Goal: Browse casually: Explore the website without a specific task or goal

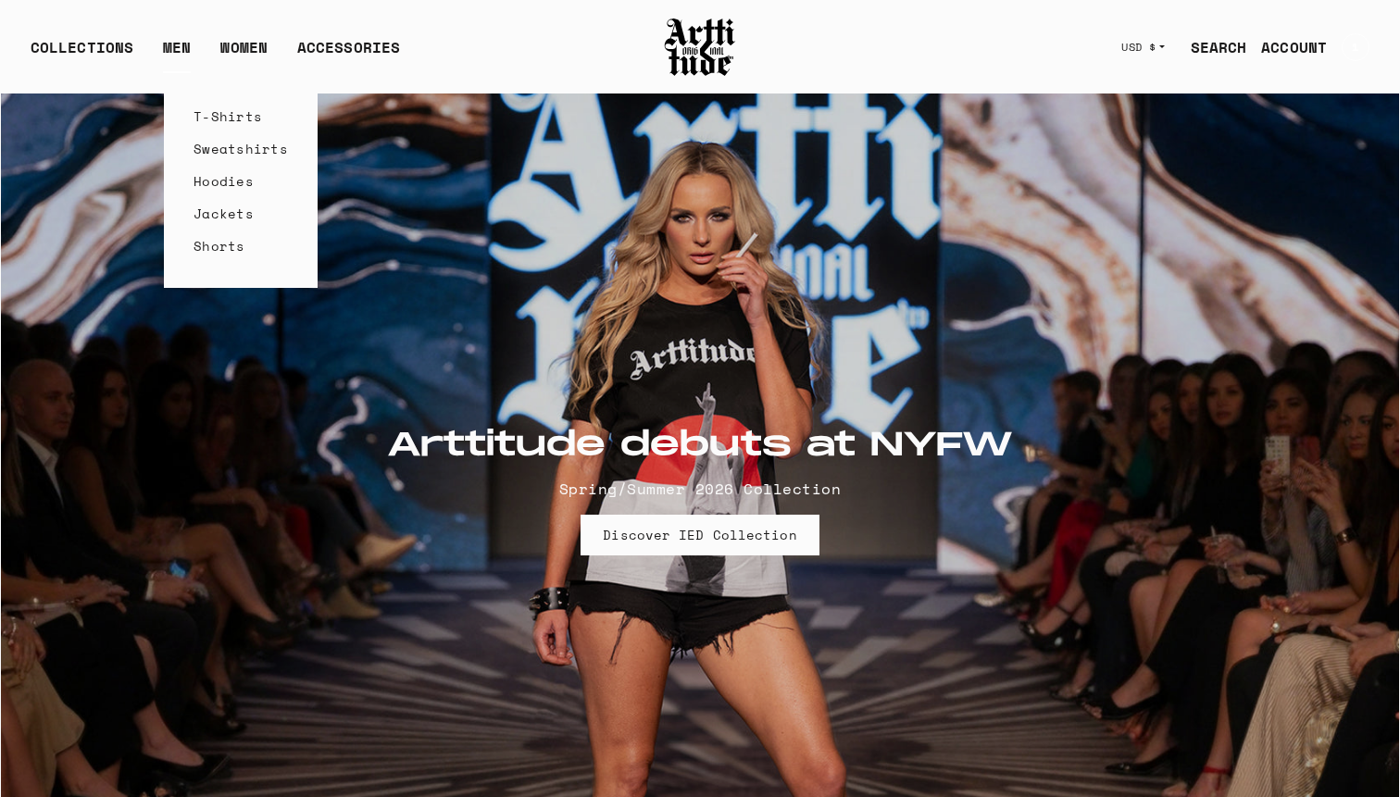
click at [205, 115] on link "T-Shirts" at bounding box center [241, 116] width 94 height 32
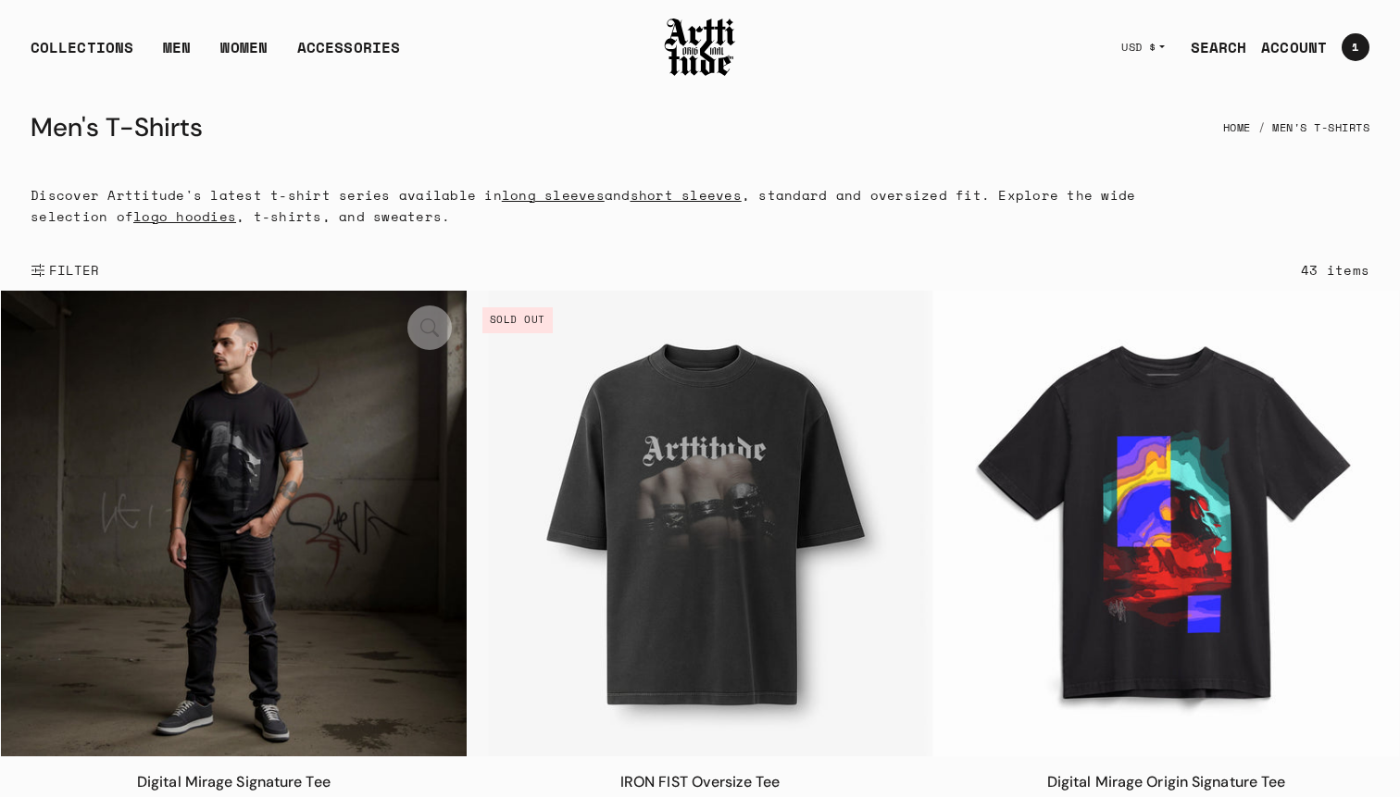
click at [269, 514] on img at bounding box center [234, 524] width 466 height 466
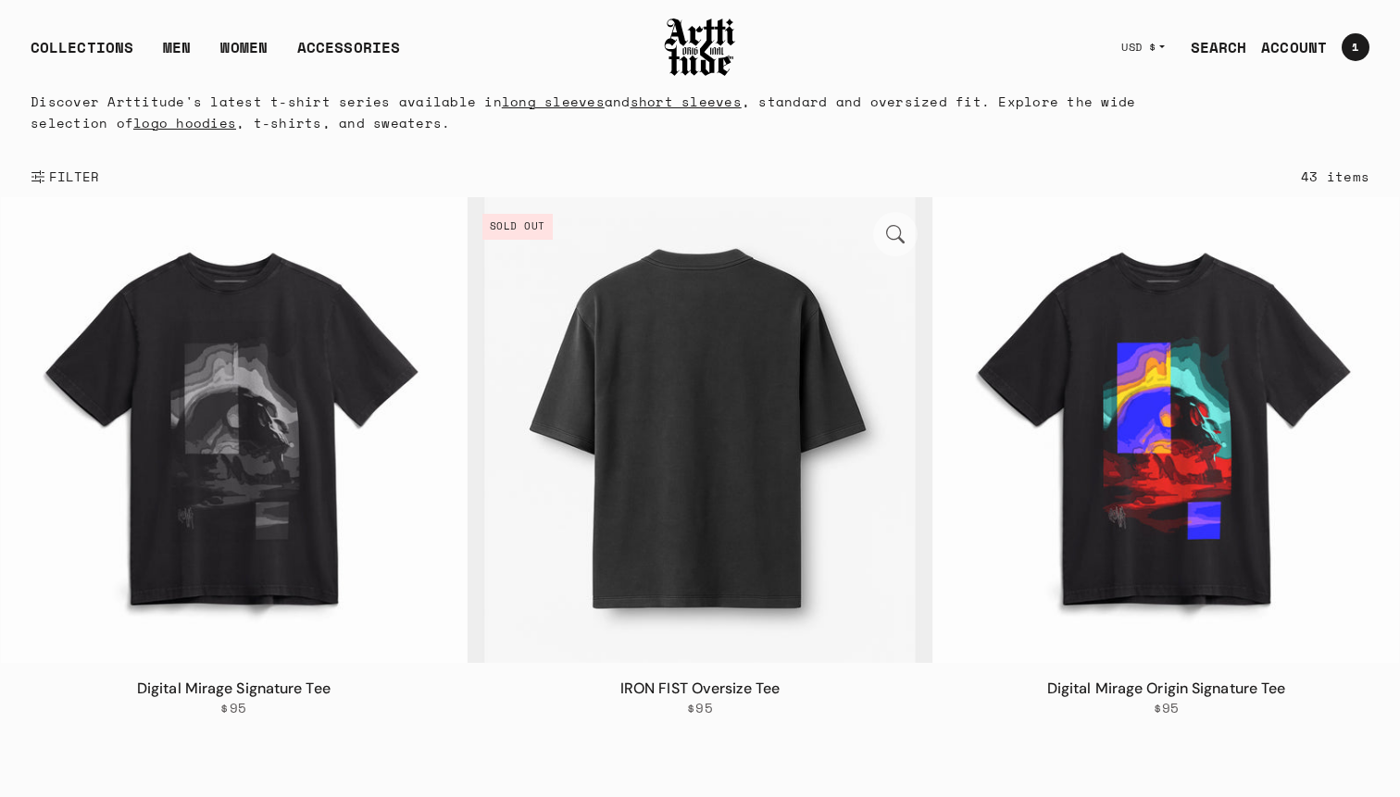
scroll to position [93, 0]
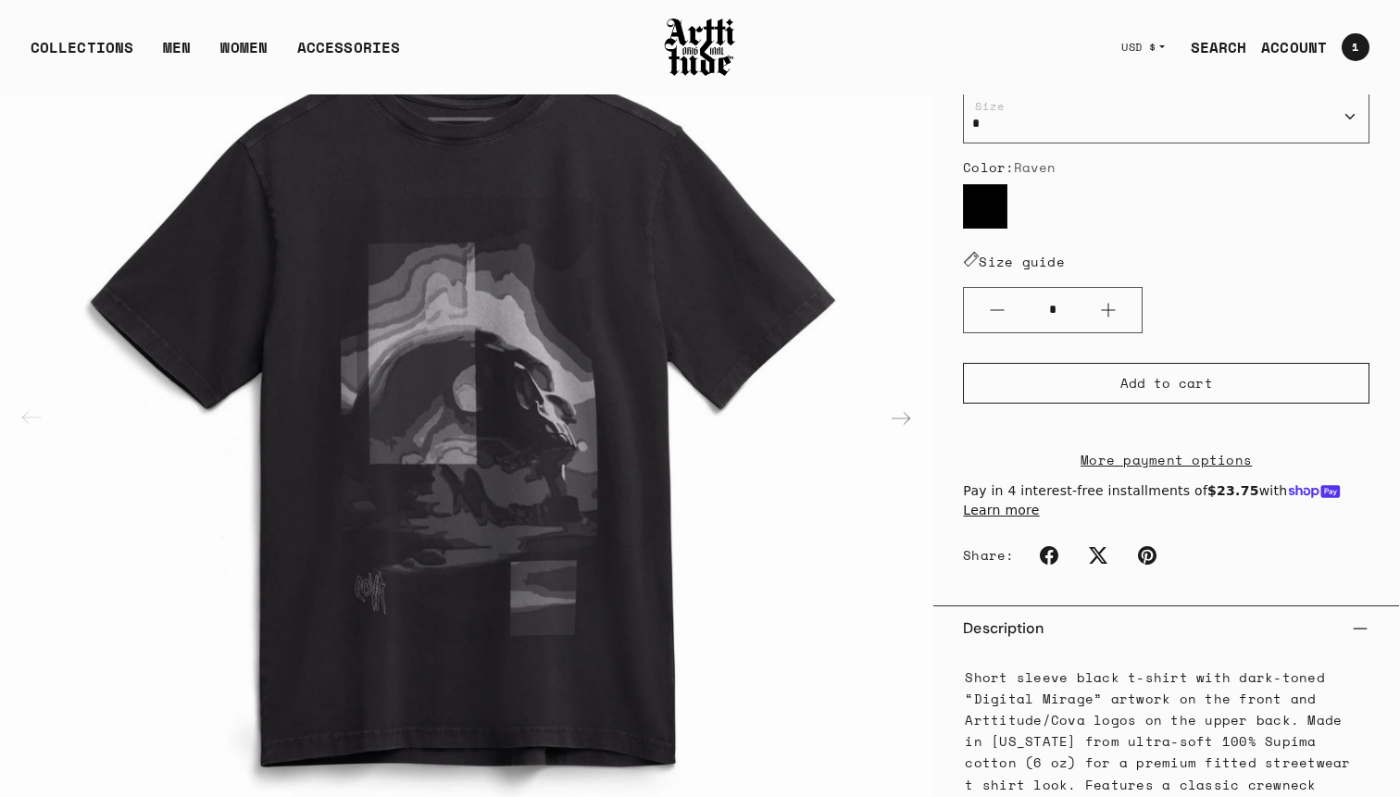
scroll to position [210, 0]
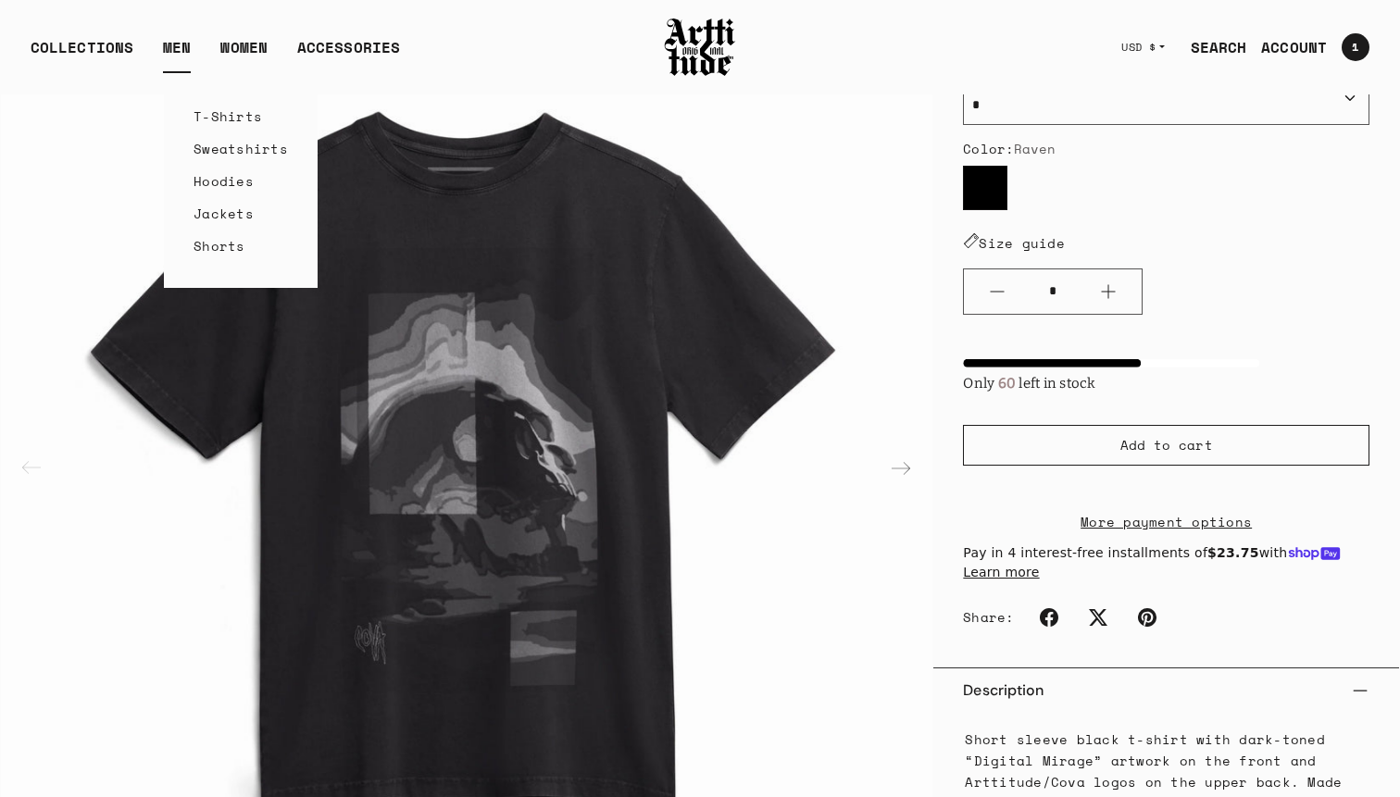
click at [233, 180] on link "Hoodies" at bounding box center [241, 181] width 94 height 32
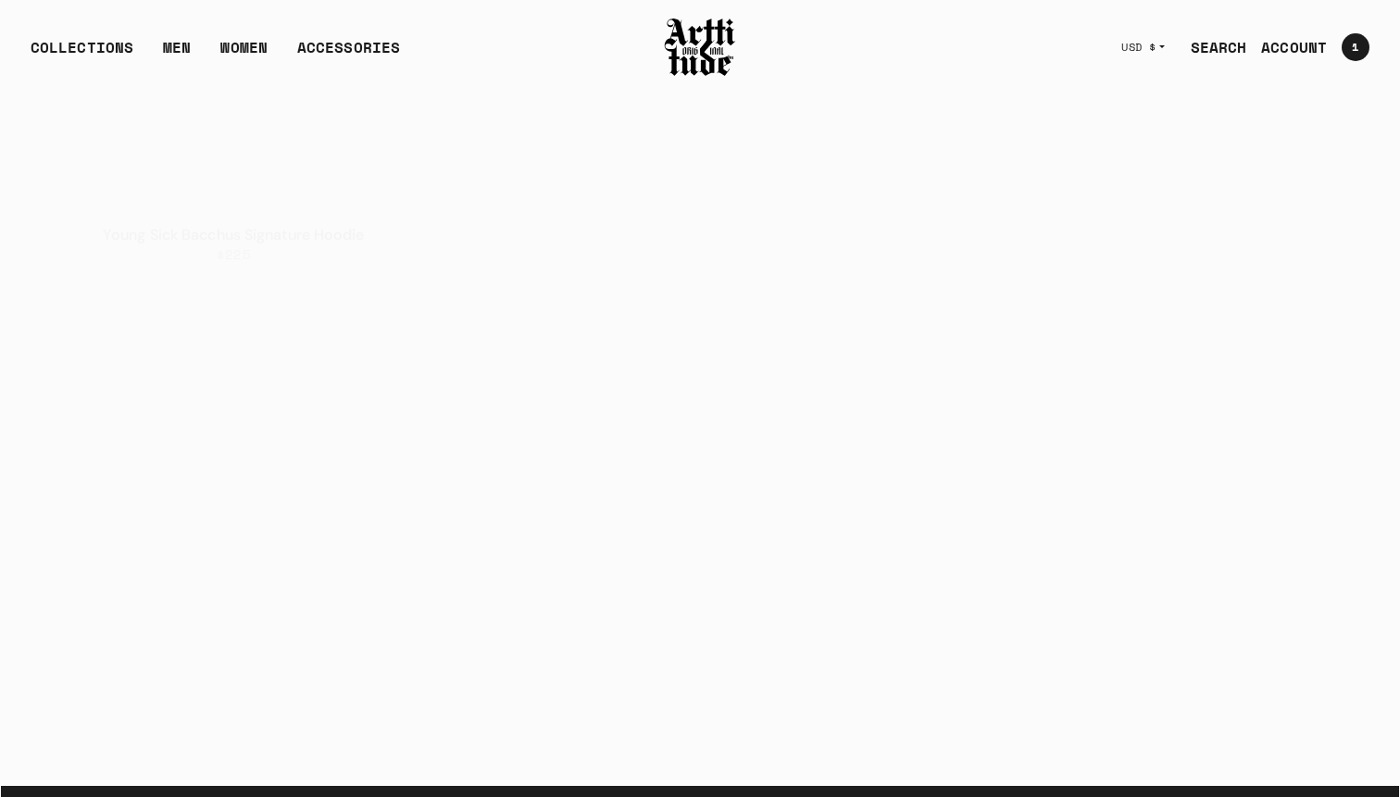
scroll to position [5780, 0]
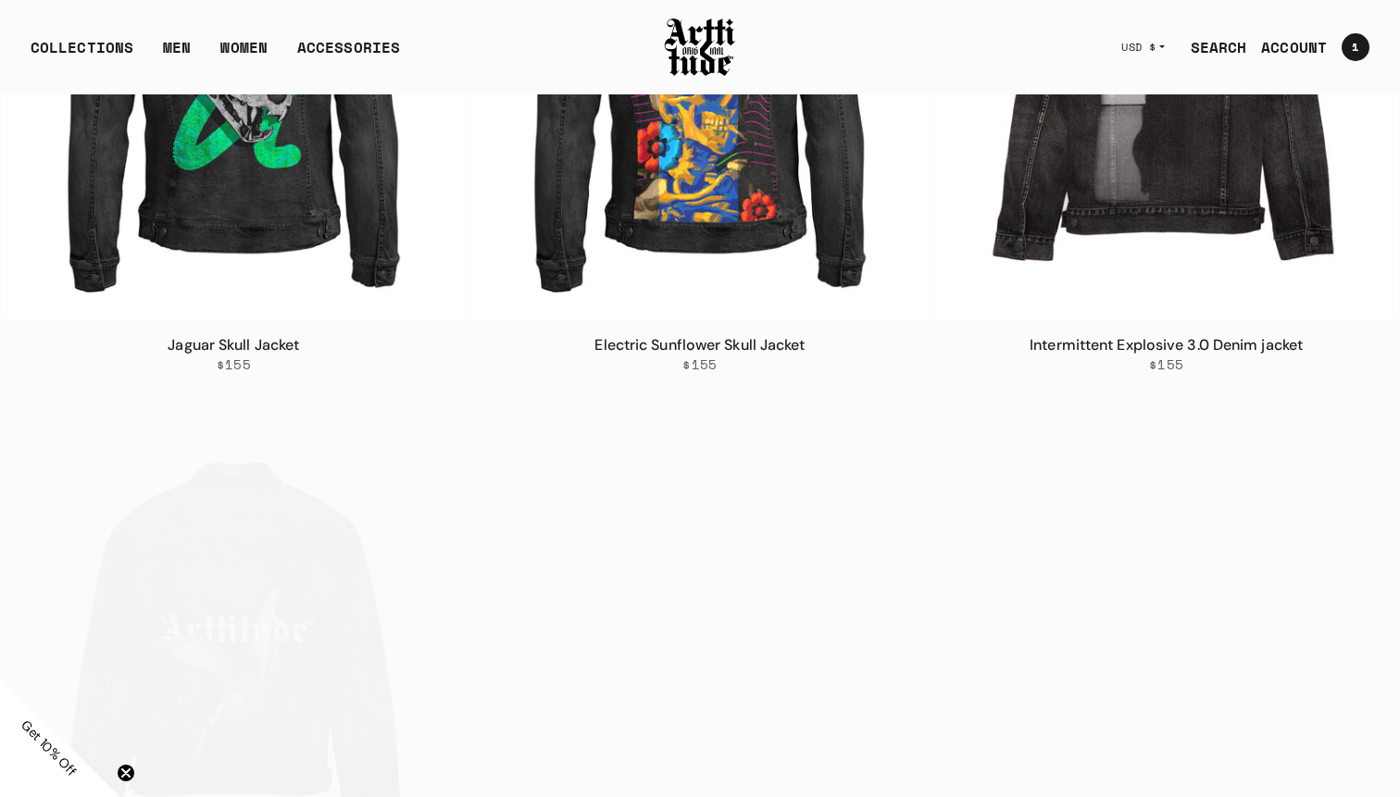
scroll to position [1412, 0]
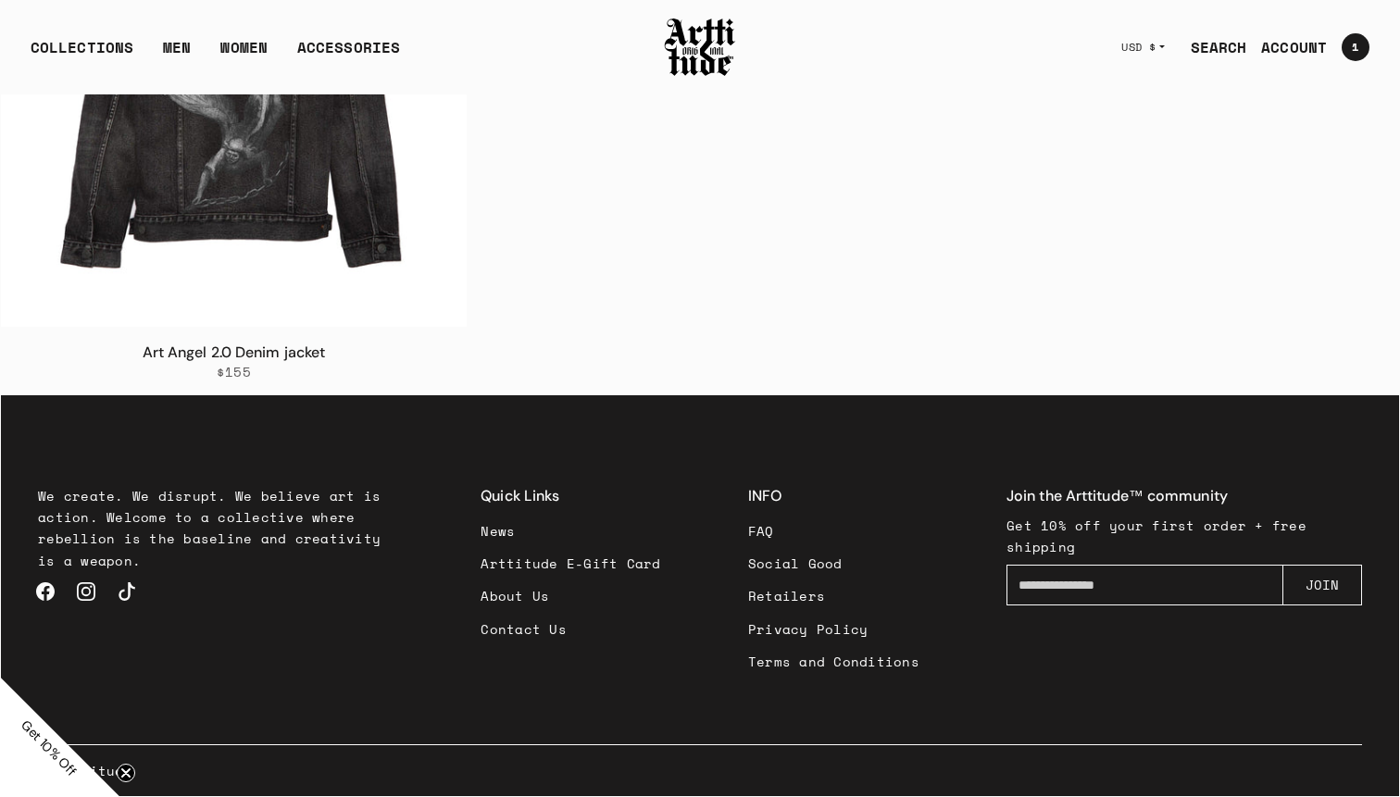
click at [511, 528] on link "News" at bounding box center [571, 531] width 180 height 32
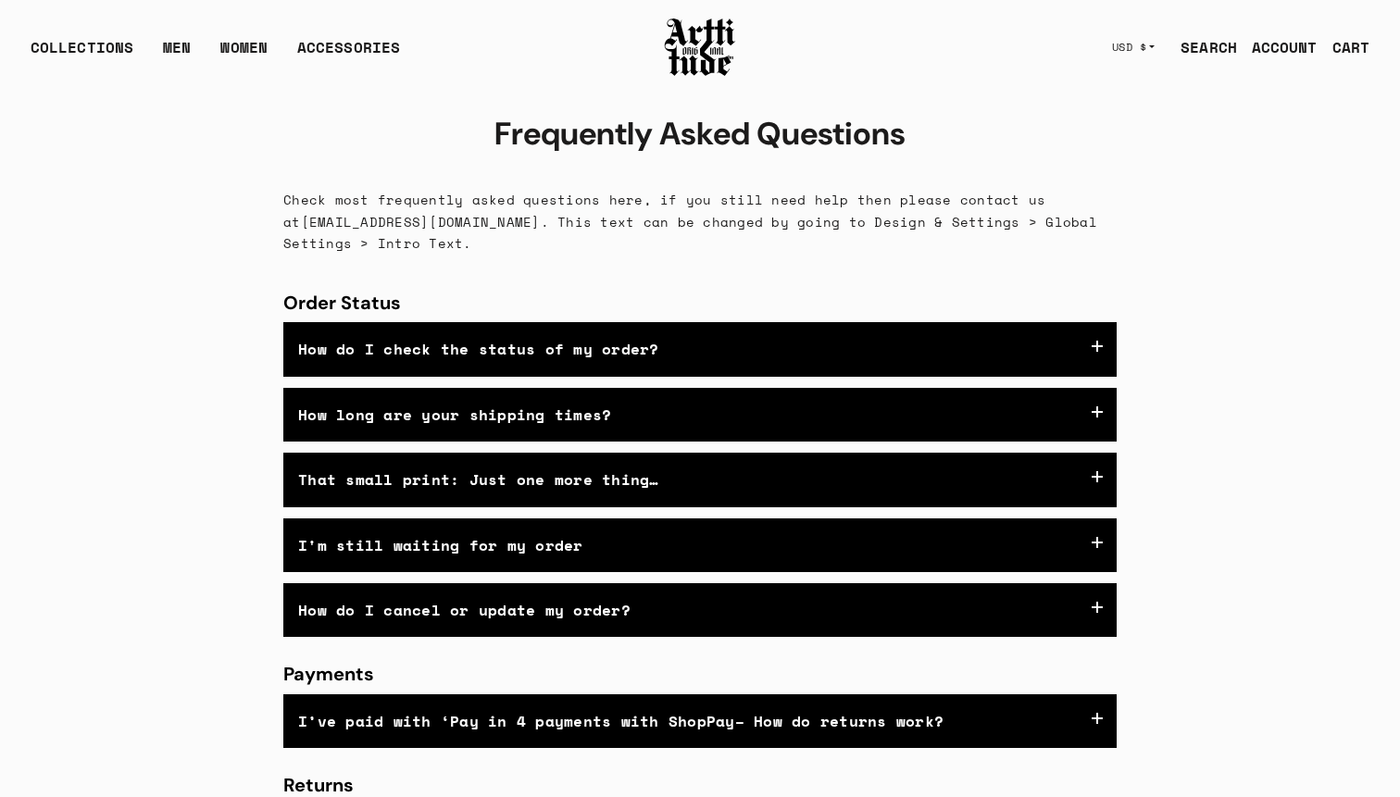
scroll to position [682, 0]
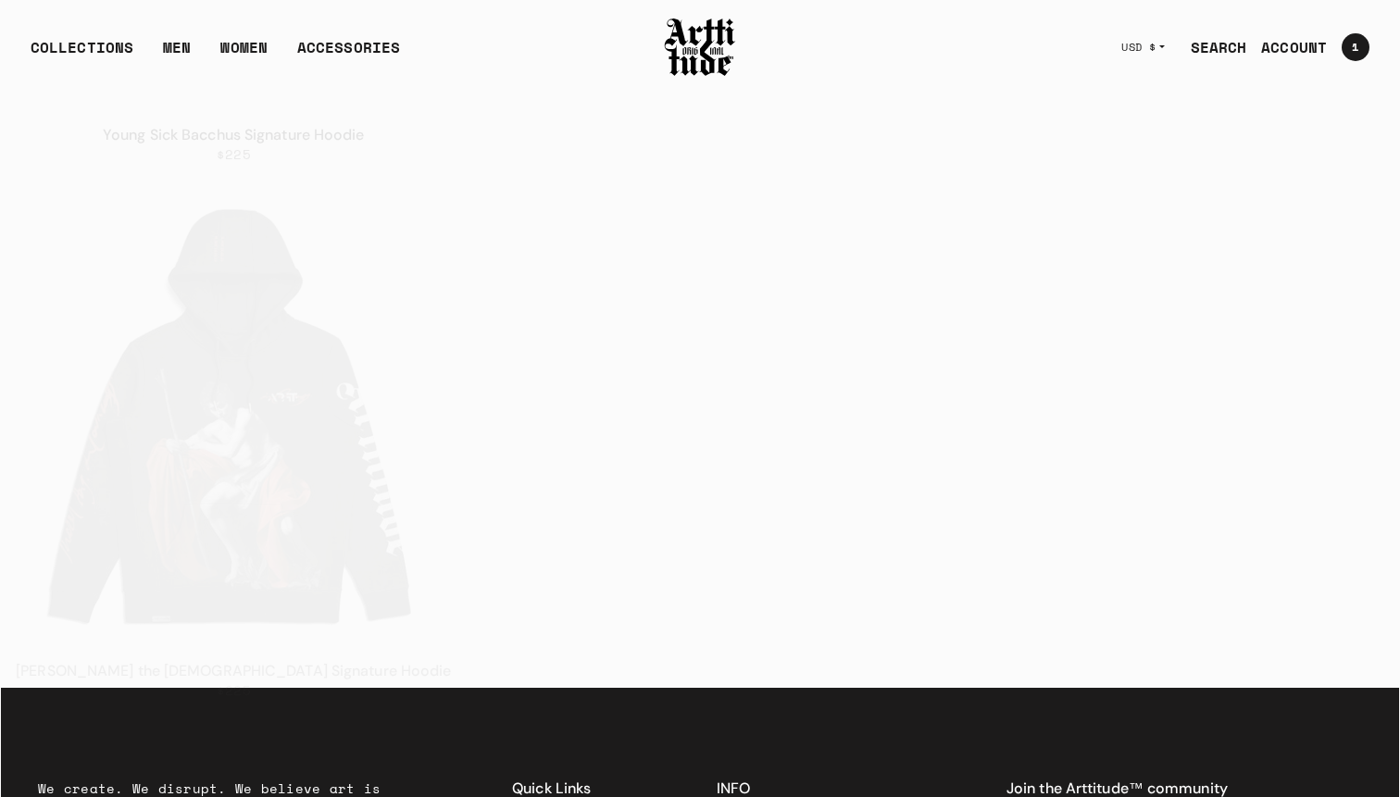
scroll to position [5780, 0]
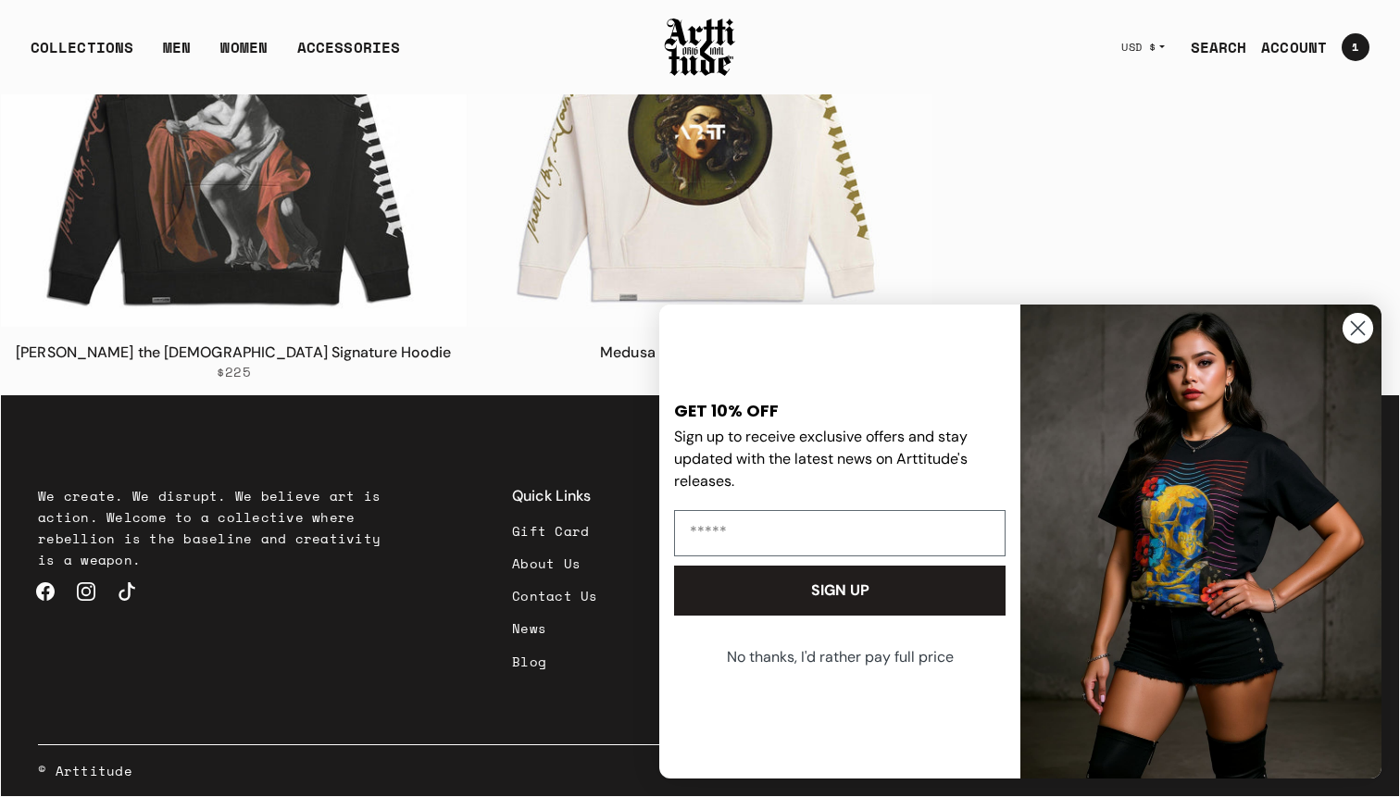
click at [565, 535] on link "Gift Card" at bounding box center [555, 531] width 86 height 32
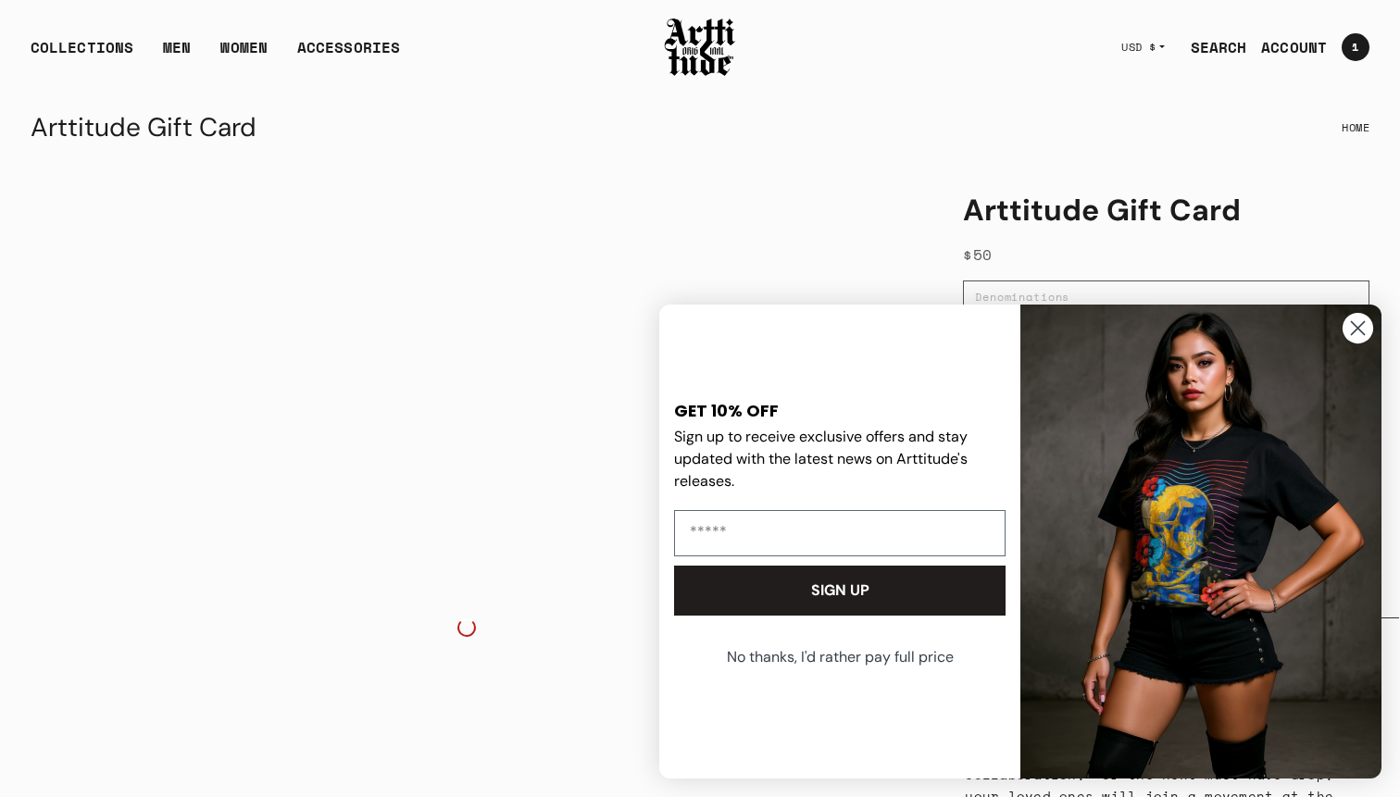
click at [1350, 342] on circle "Close dialog" at bounding box center [1358, 328] width 31 height 31
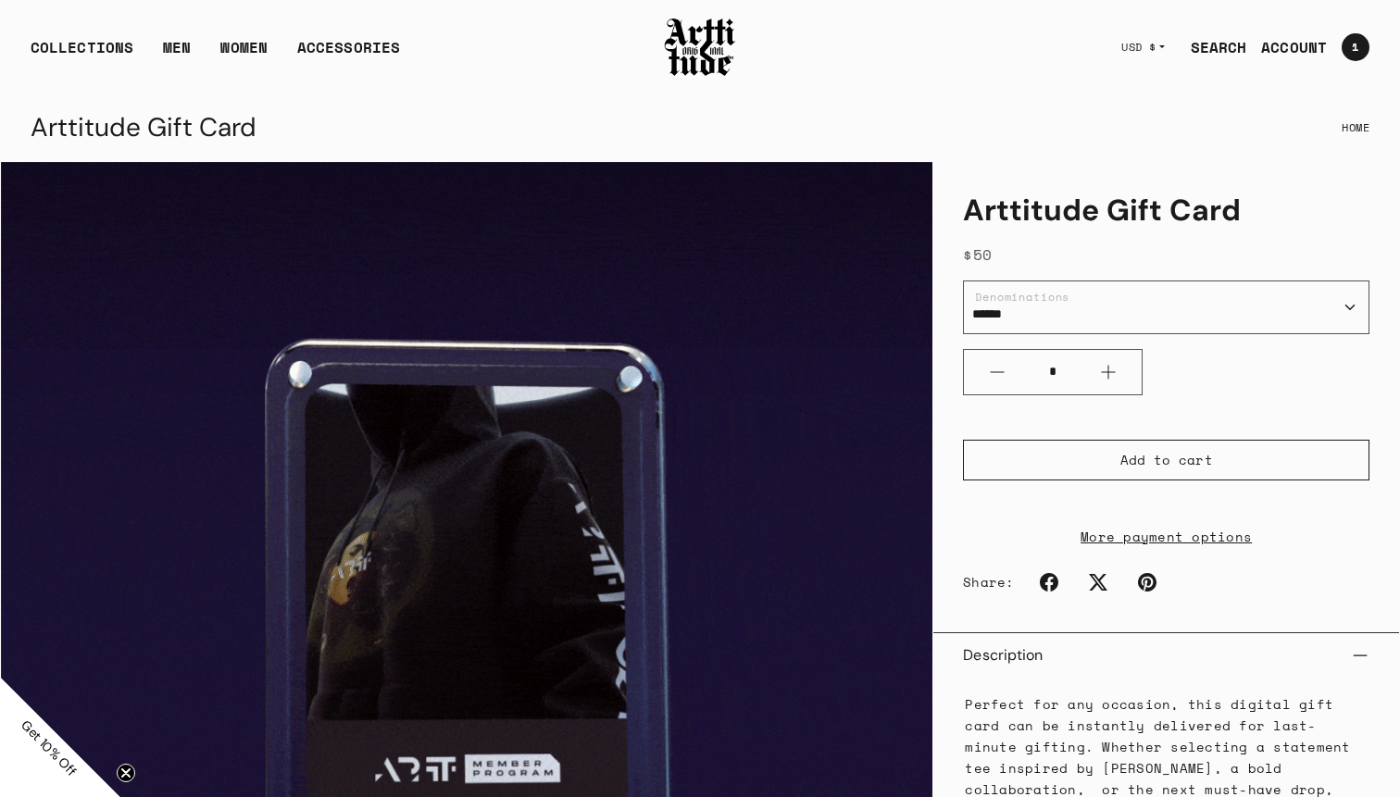
click at [635, 57] on div "COLLECTIONS ARTT Original Collection Caravaggio Collection IED Collection Cova …" at bounding box center [336, 47] width 610 height 52
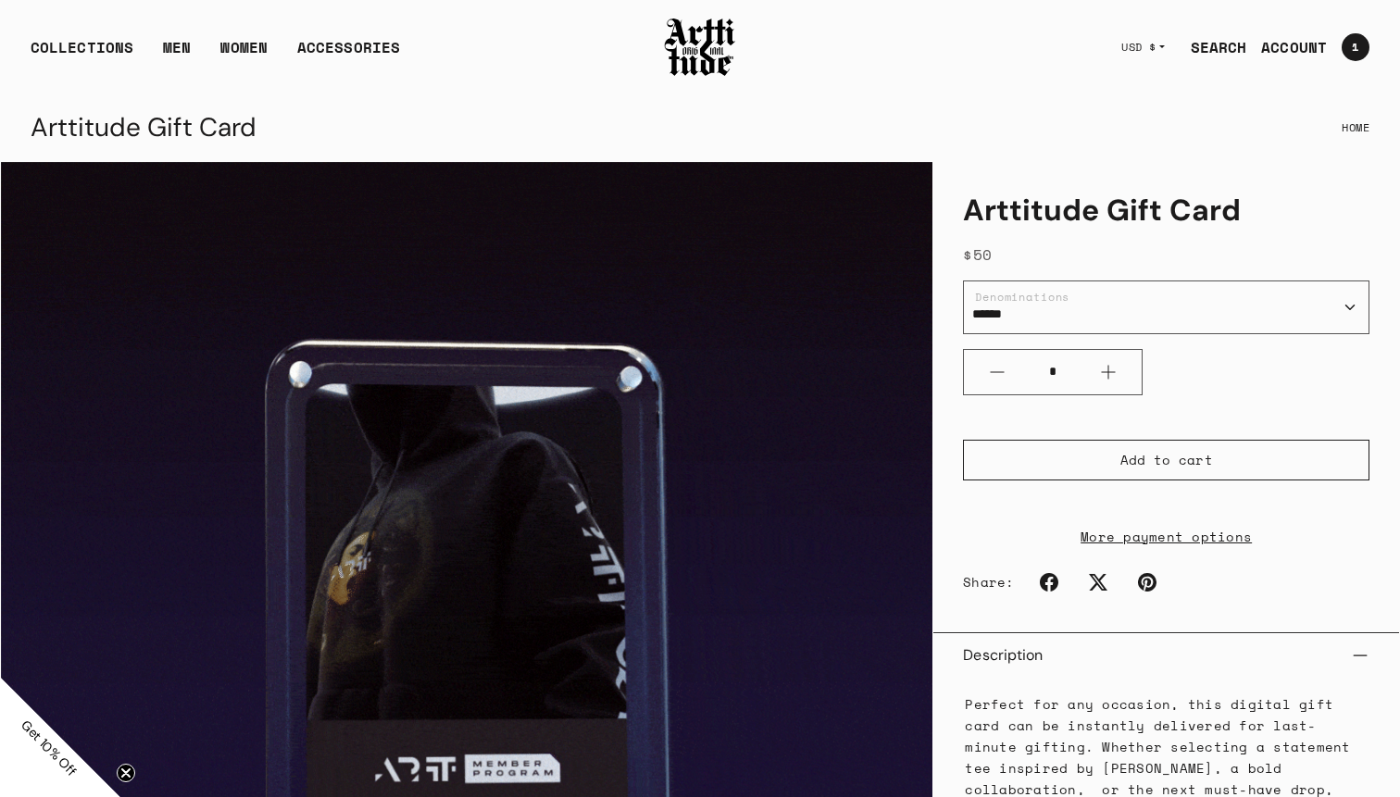
click at [1237, 45] on link "SEARCH" at bounding box center [1211, 47] width 71 height 37
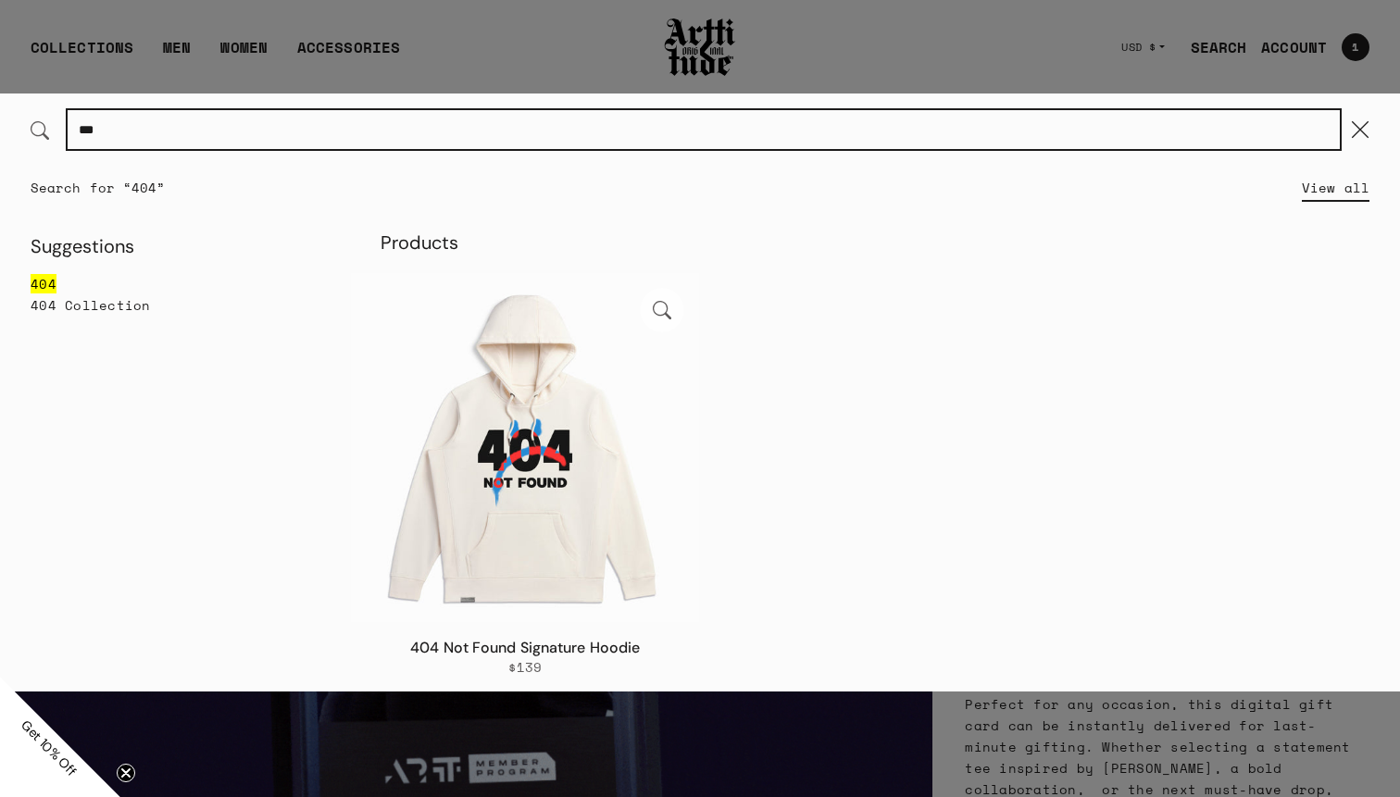
type input "***"
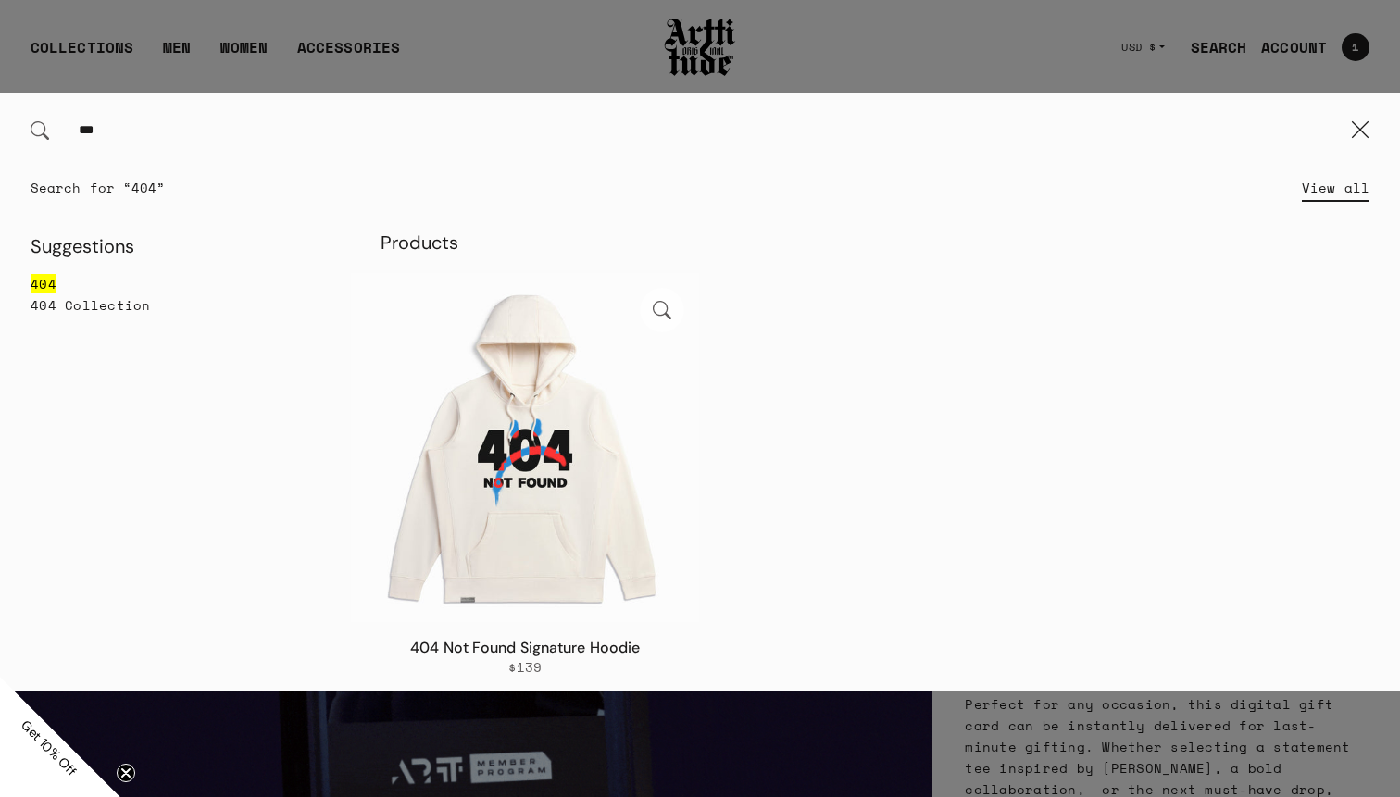
click at [567, 433] on img at bounding box center [525, 447] width 349 height 349
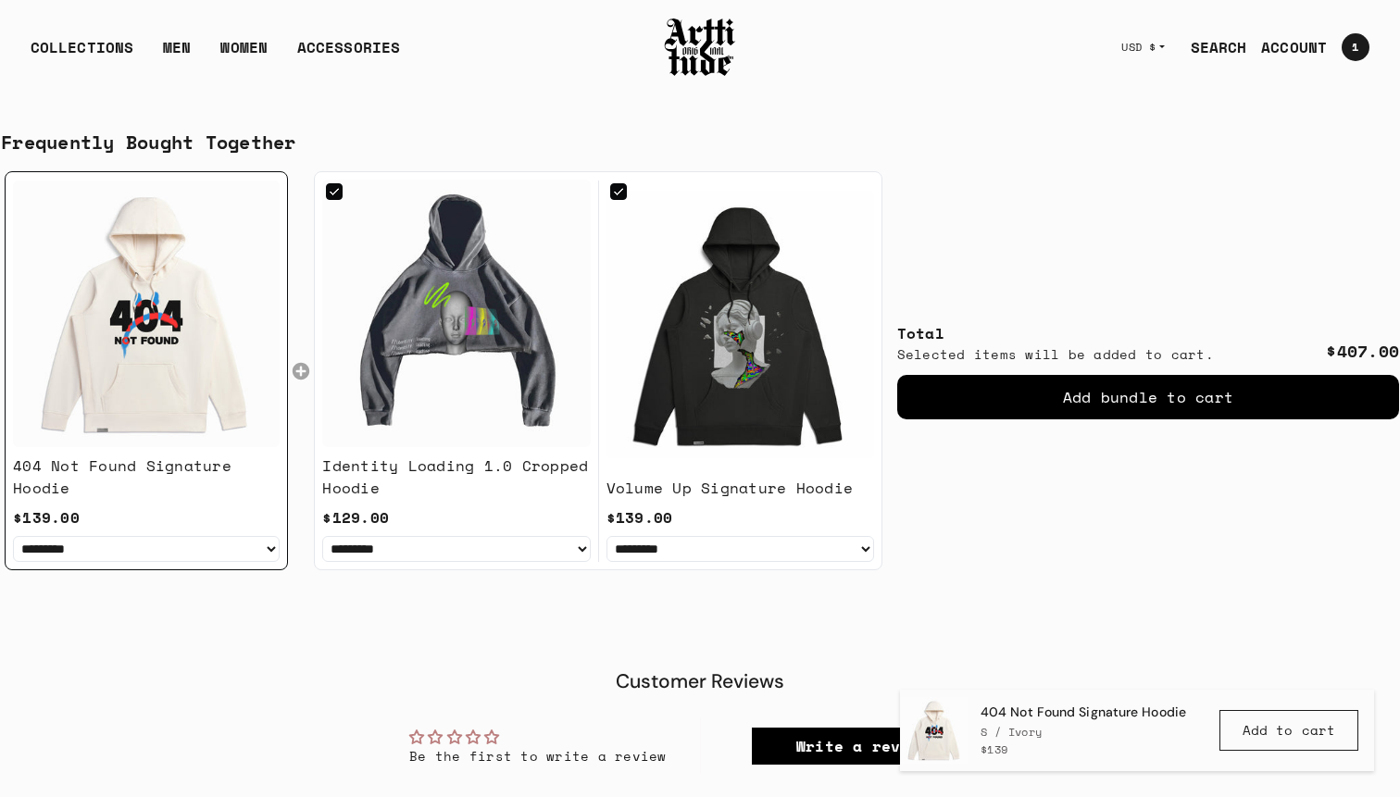
scroll to position [1012, 0]
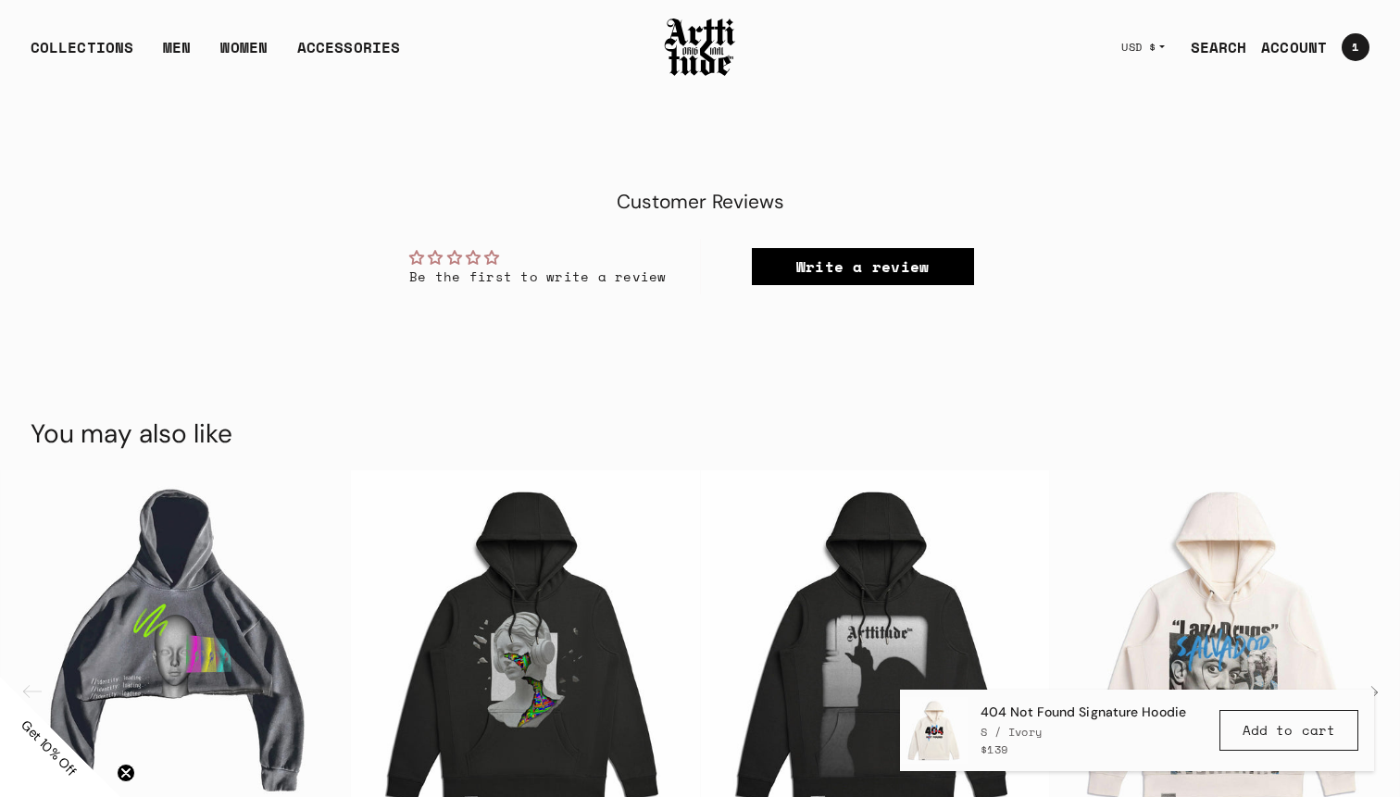
scroll to position [1102, 0]
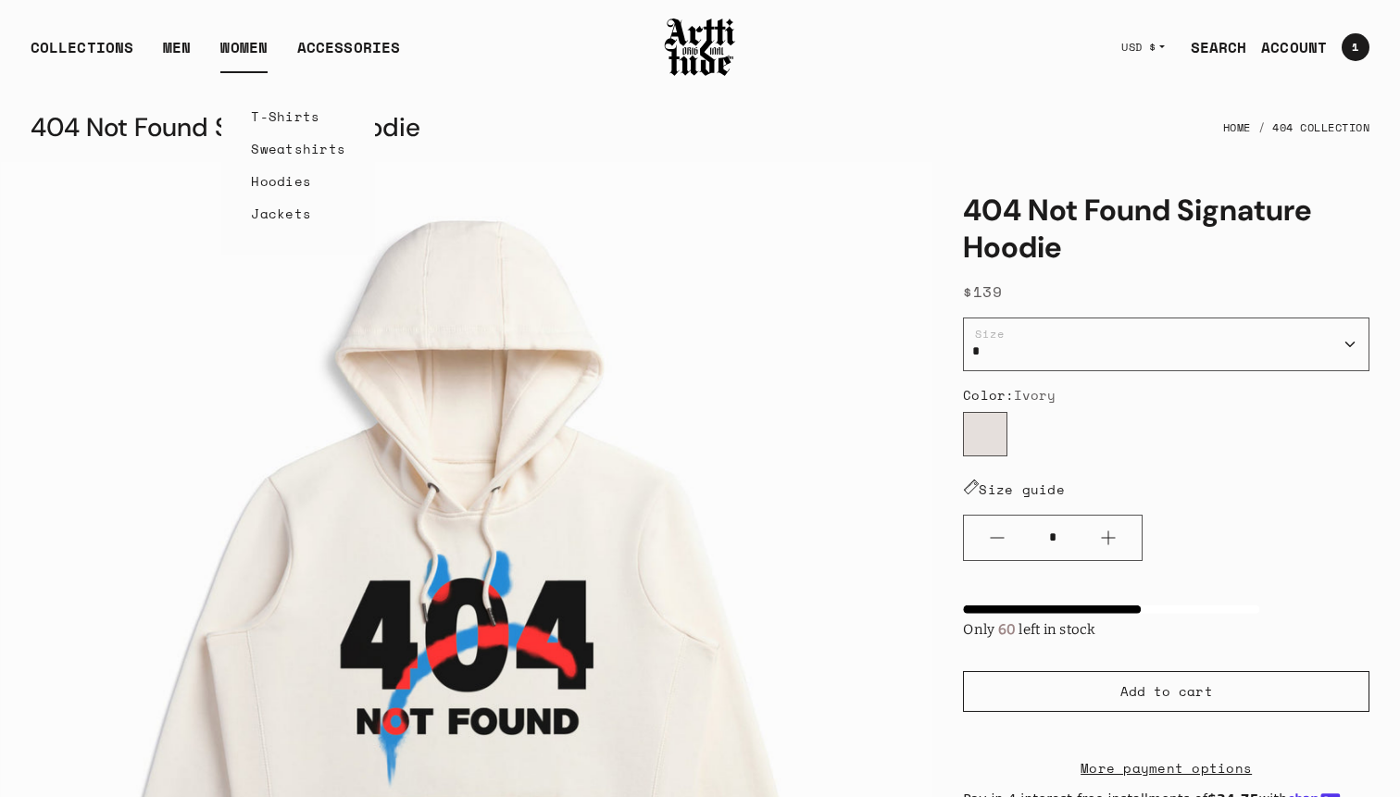
click at [298, 118] on link "T-Shirts" at bounding box center [298, 116] width 94 height 32
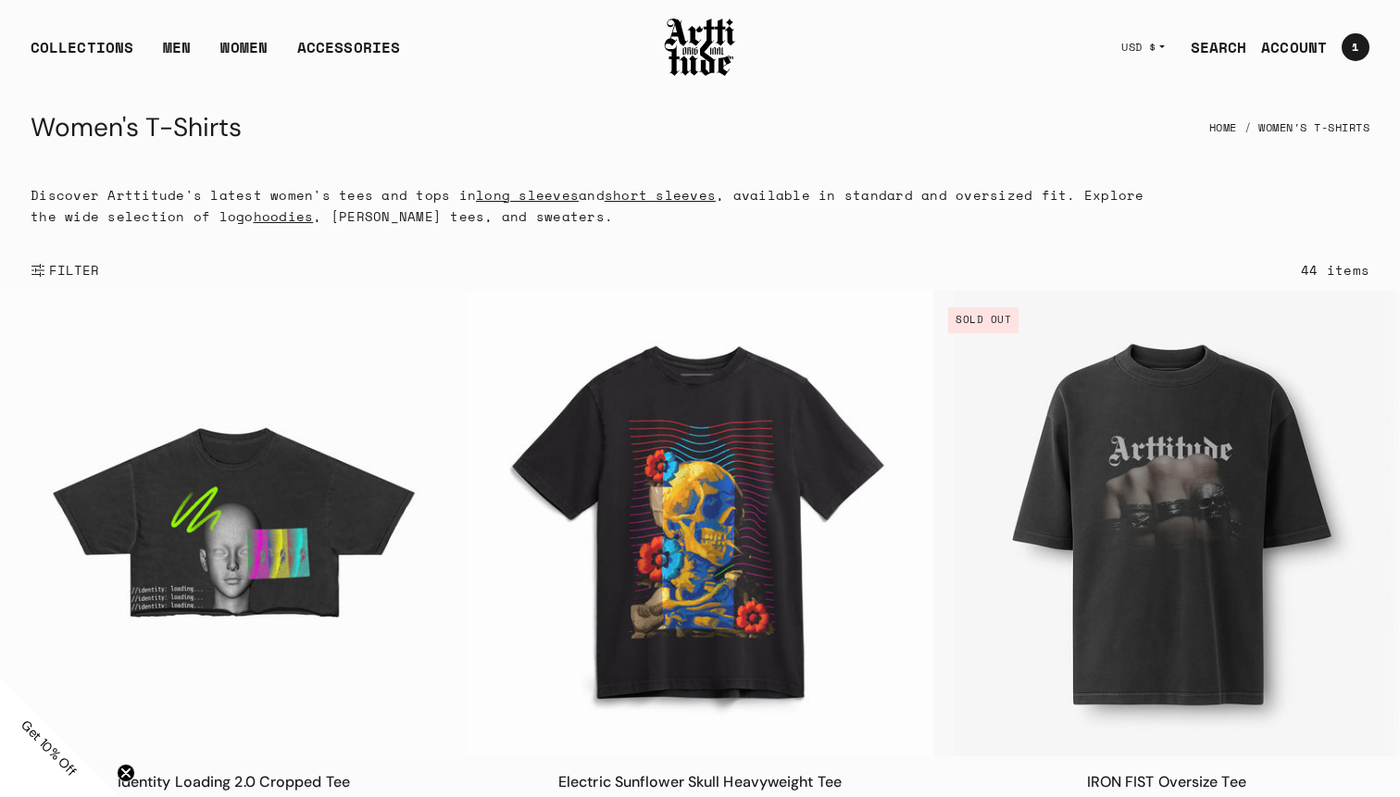
scroll to position [23, 0]
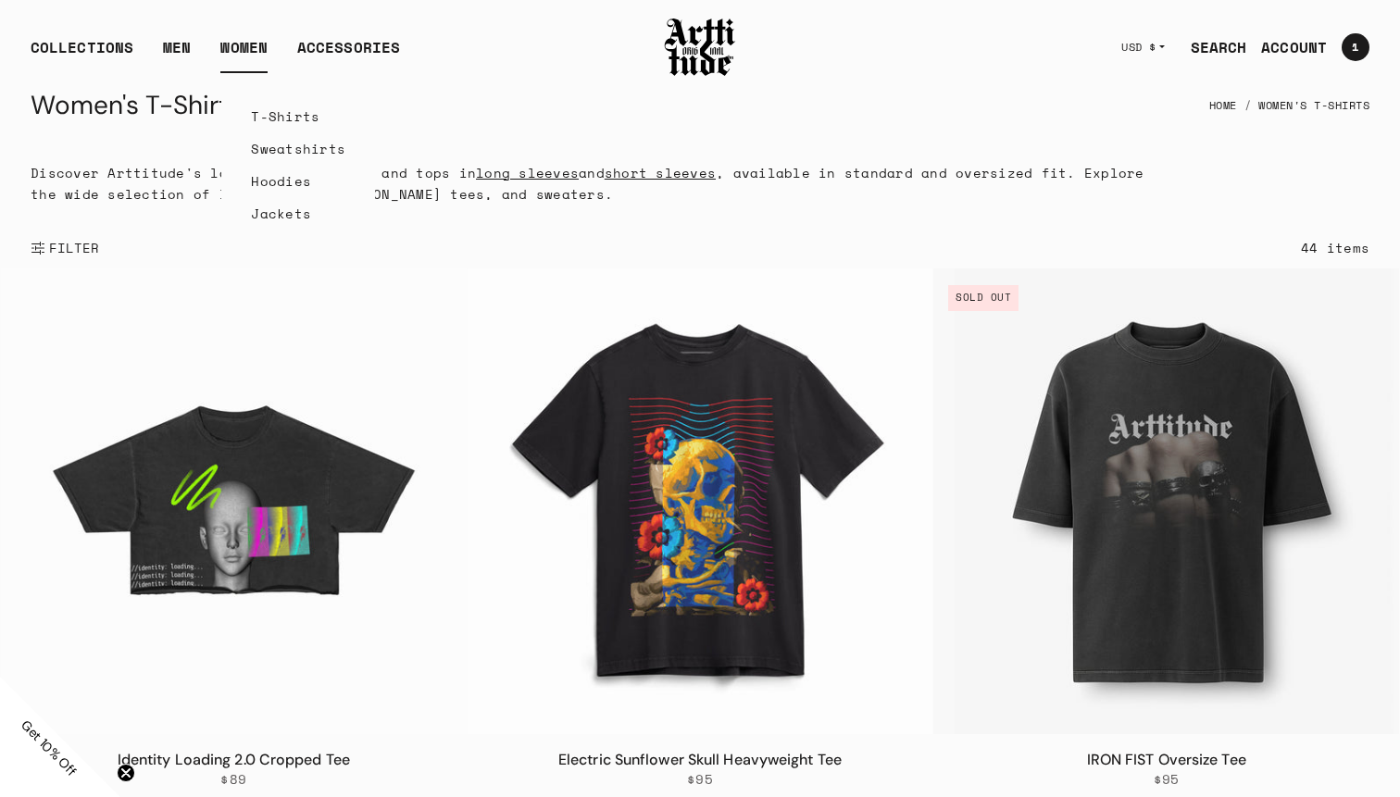
click at [261, 54] on link "WOMEN" at bounding box center [243, 54] width 47 height 37
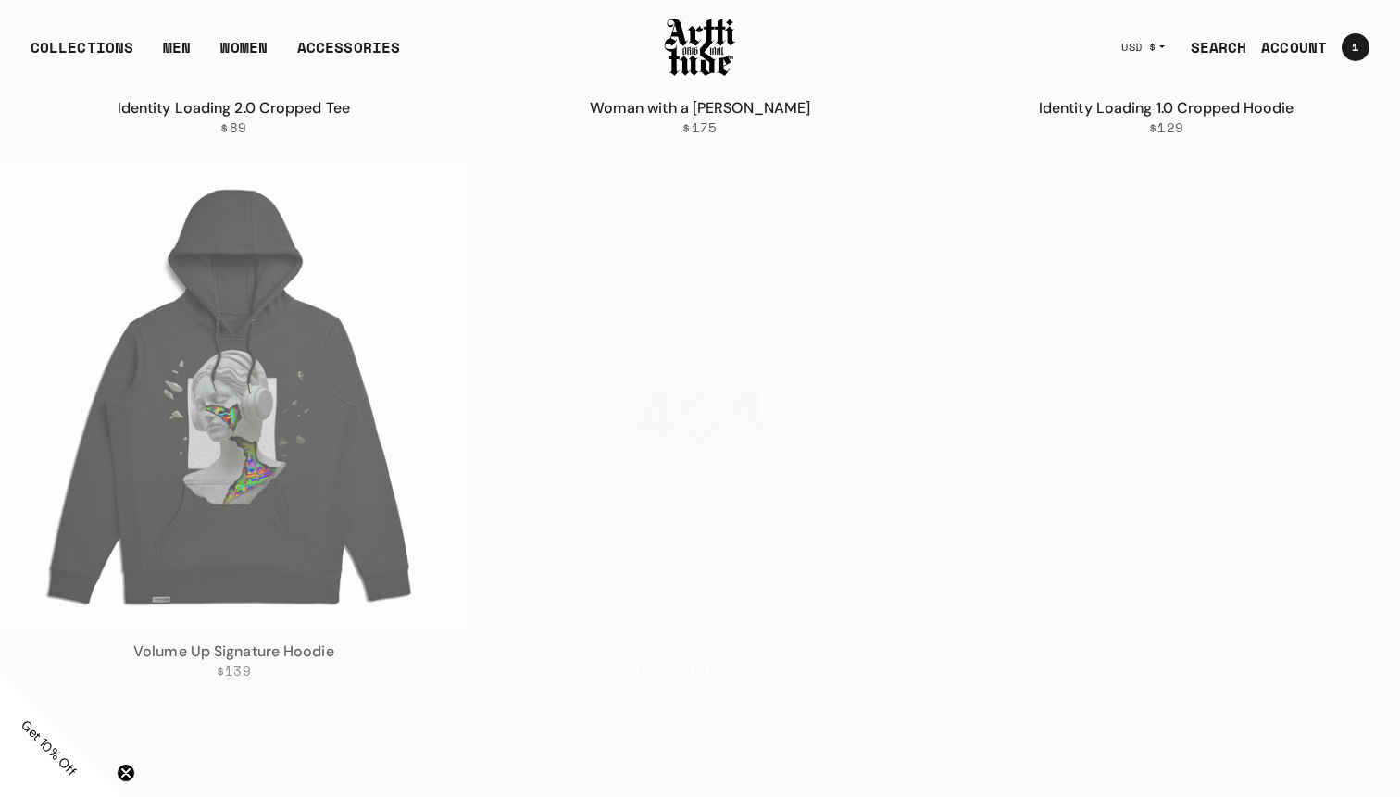
scroll to position [733, 0]
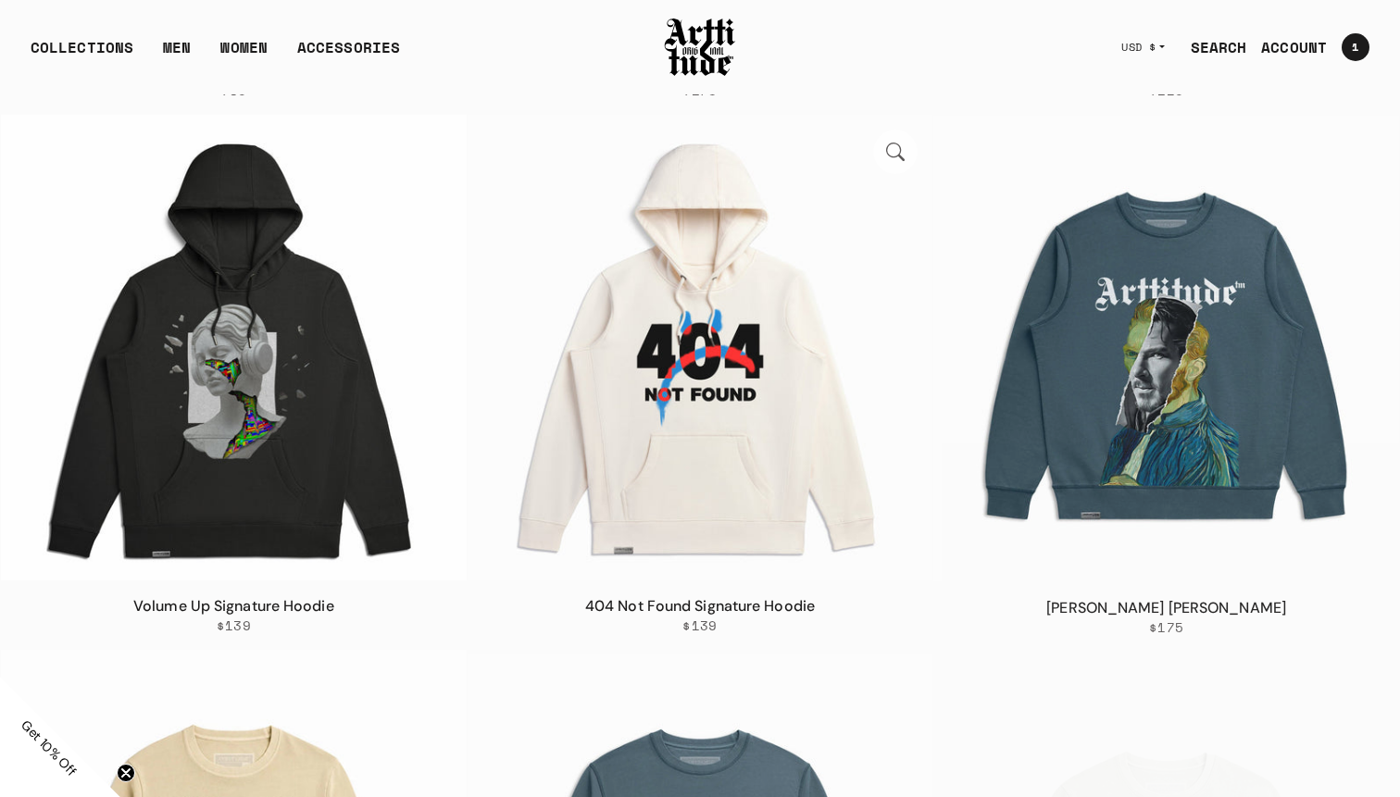
click at [890, 417] on img at bounding box center [701, 348] width 466 height 466
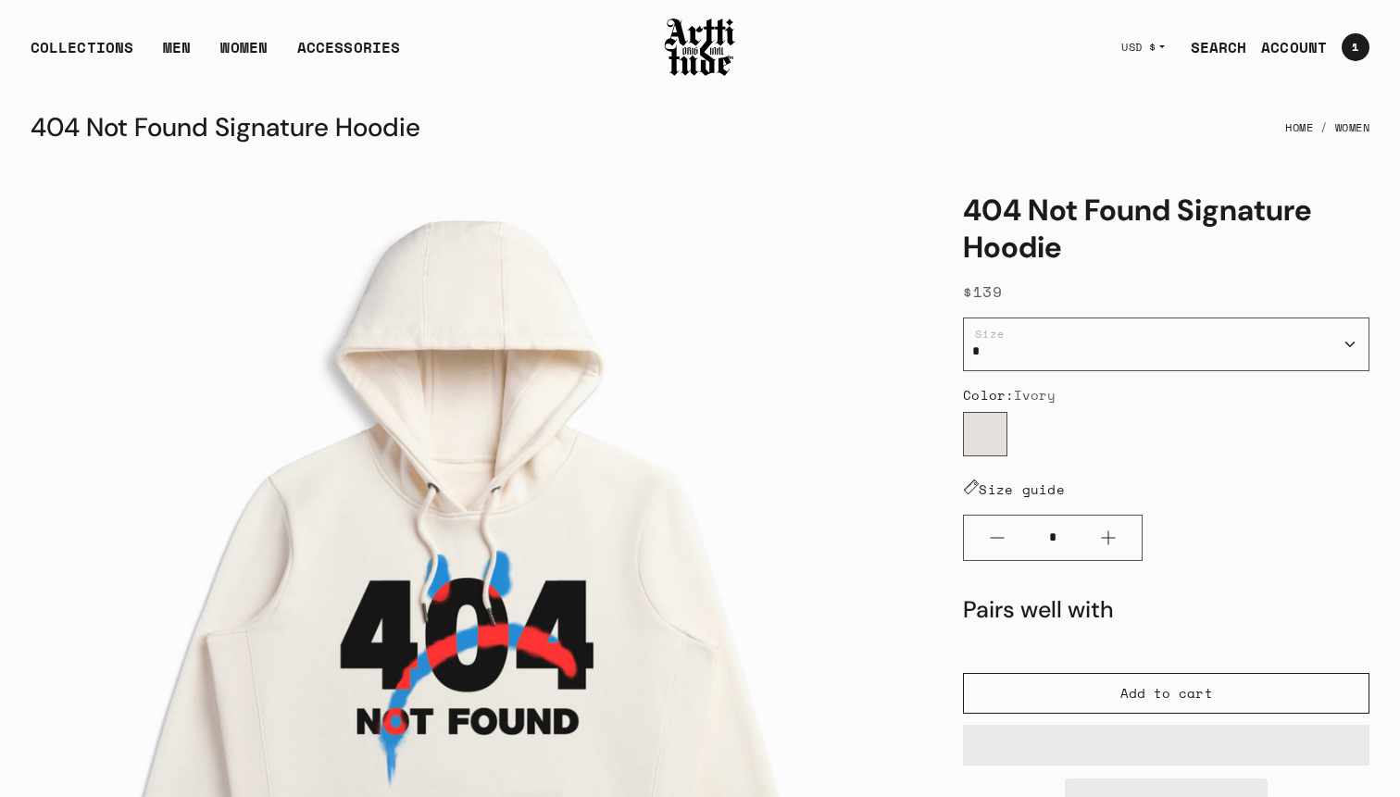
click at [820, 417] on img "1 / 1" at bounding box center [466, 627] width 931 height 931
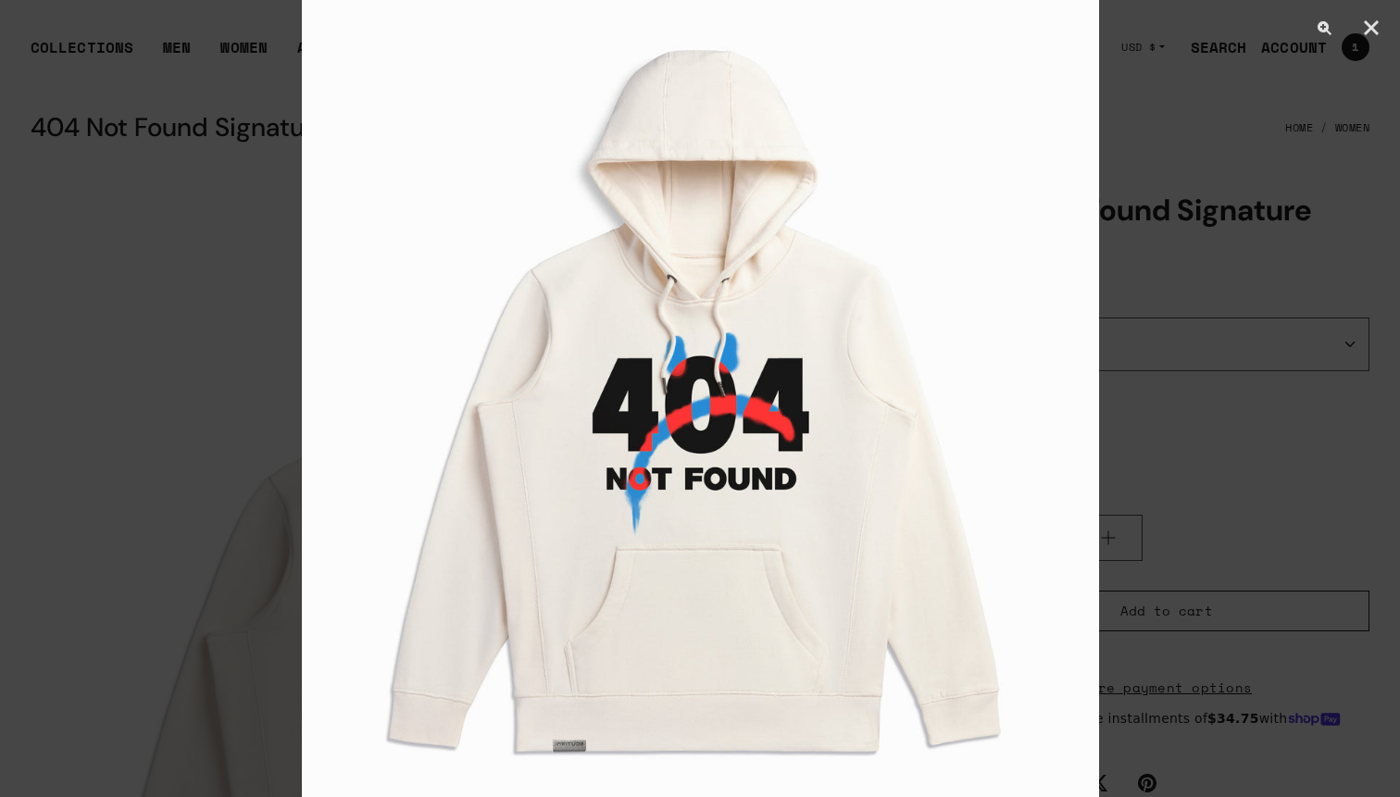
click at [1272, 123] on div at bounding box center [700, 398] width 1400 height 797
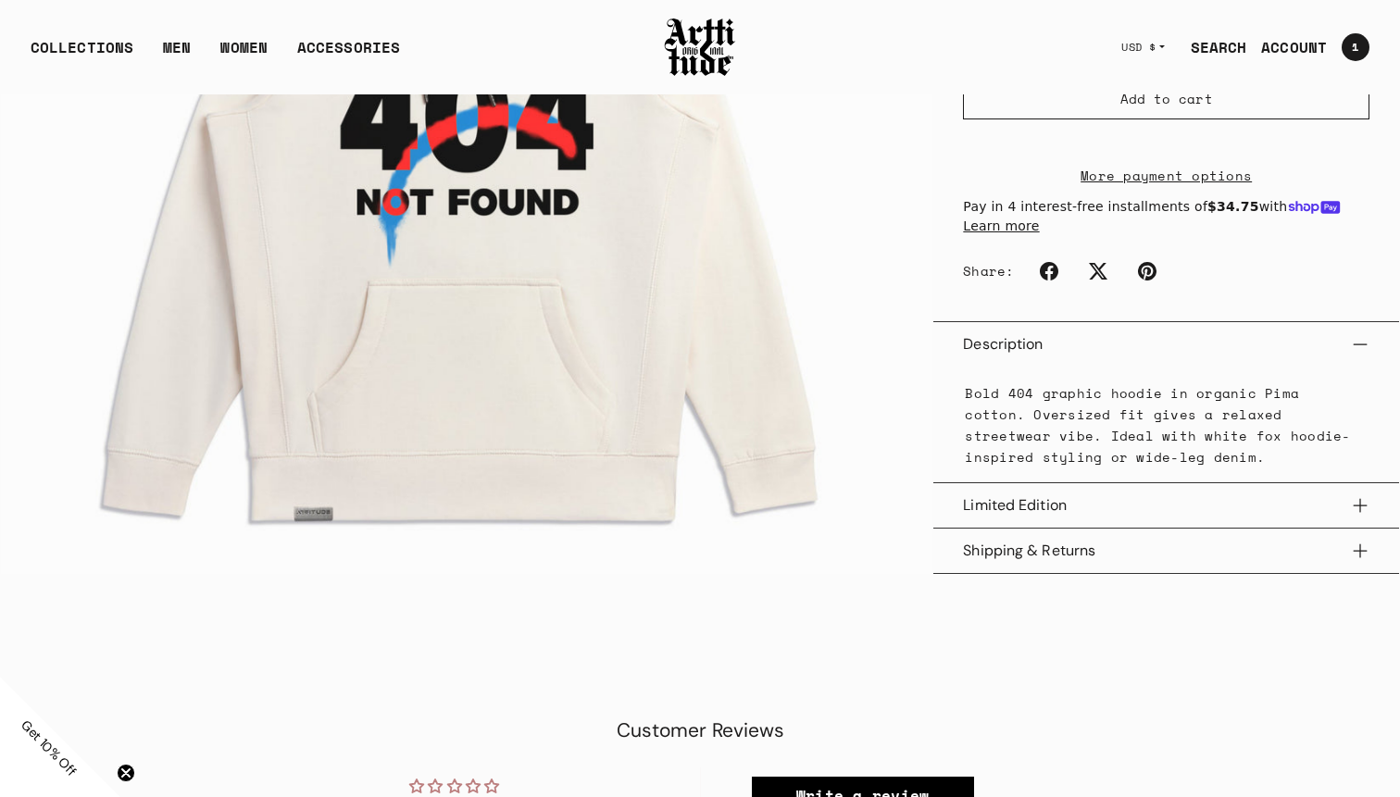
scroll to position [1301, 0]
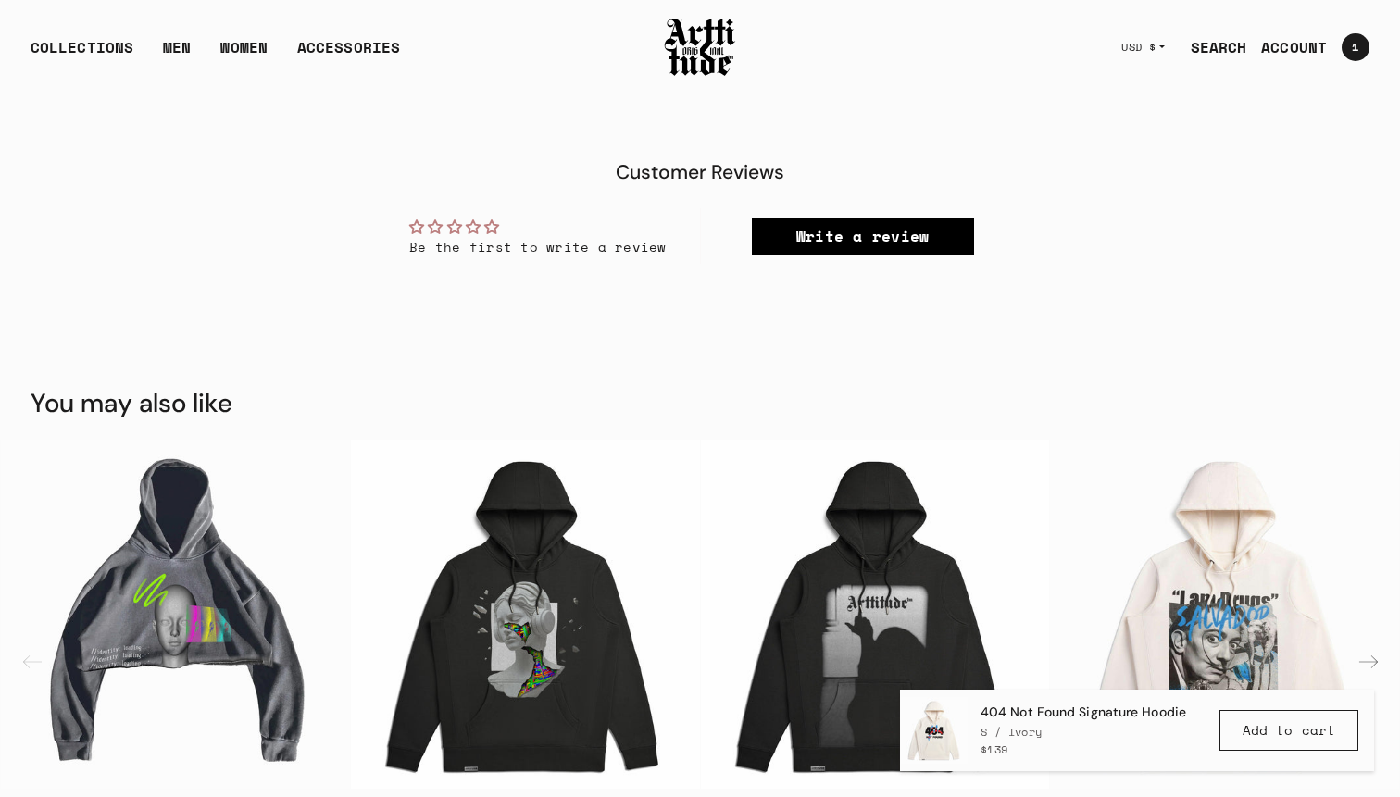
scroll to position [1077, 0]
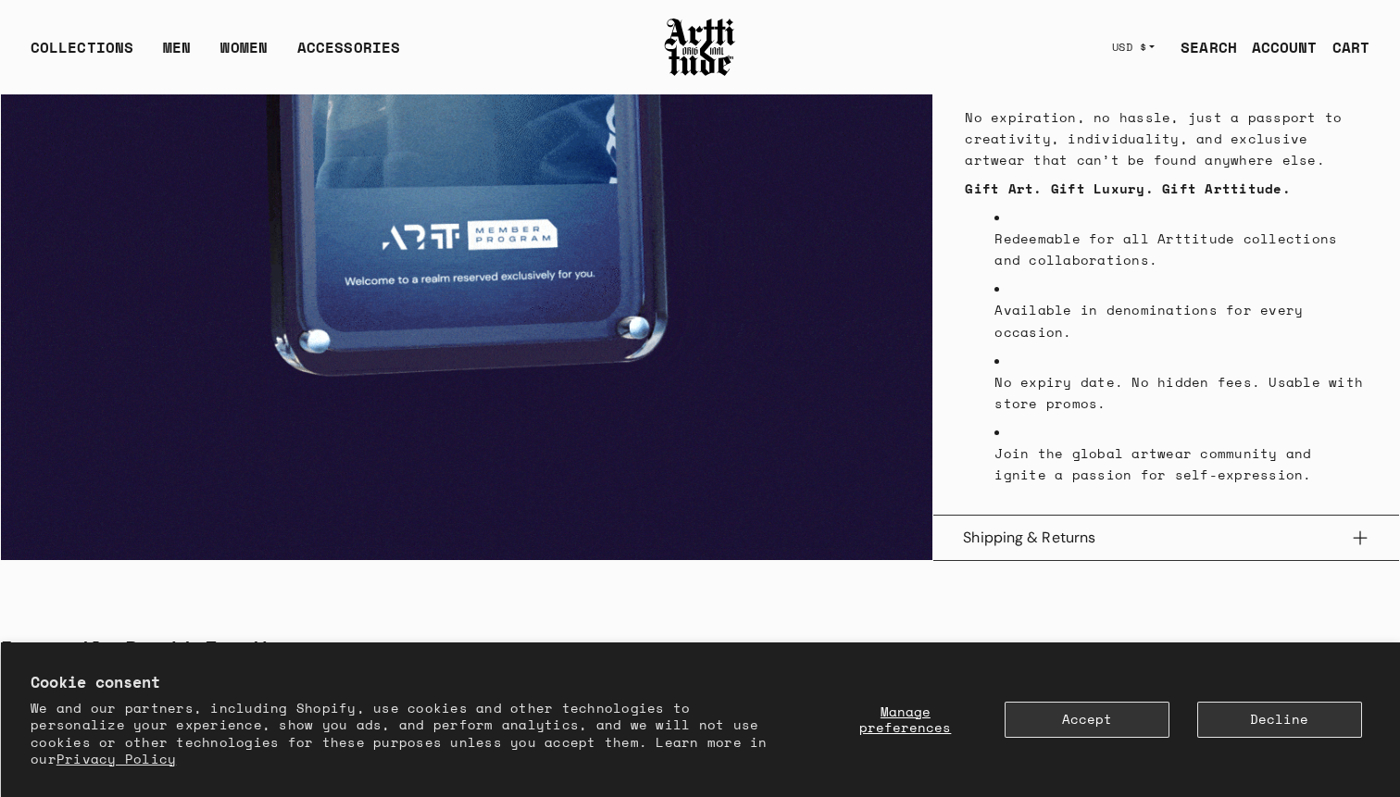
scroll to position [794, 0]
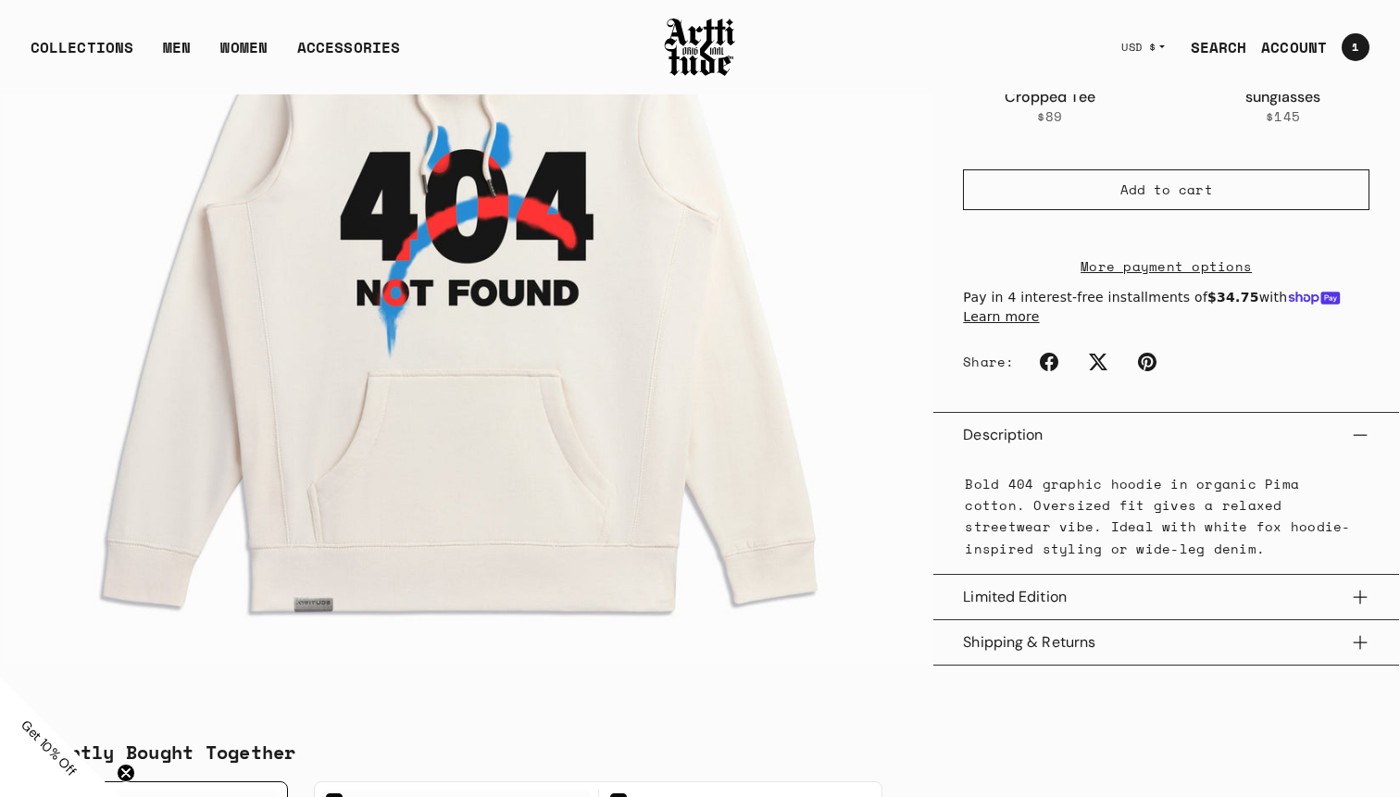
scroll to position [917, 0]
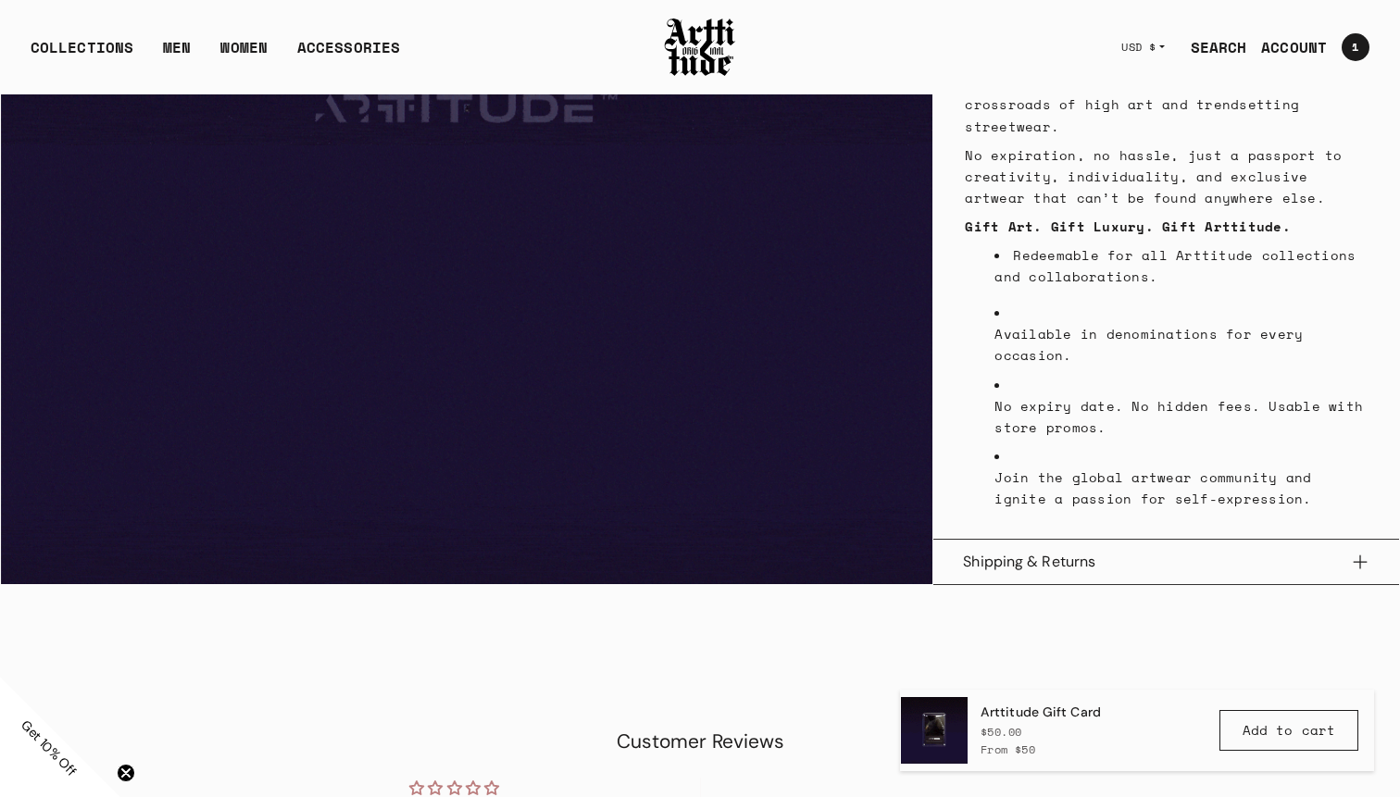
scroll to position [716, 0]
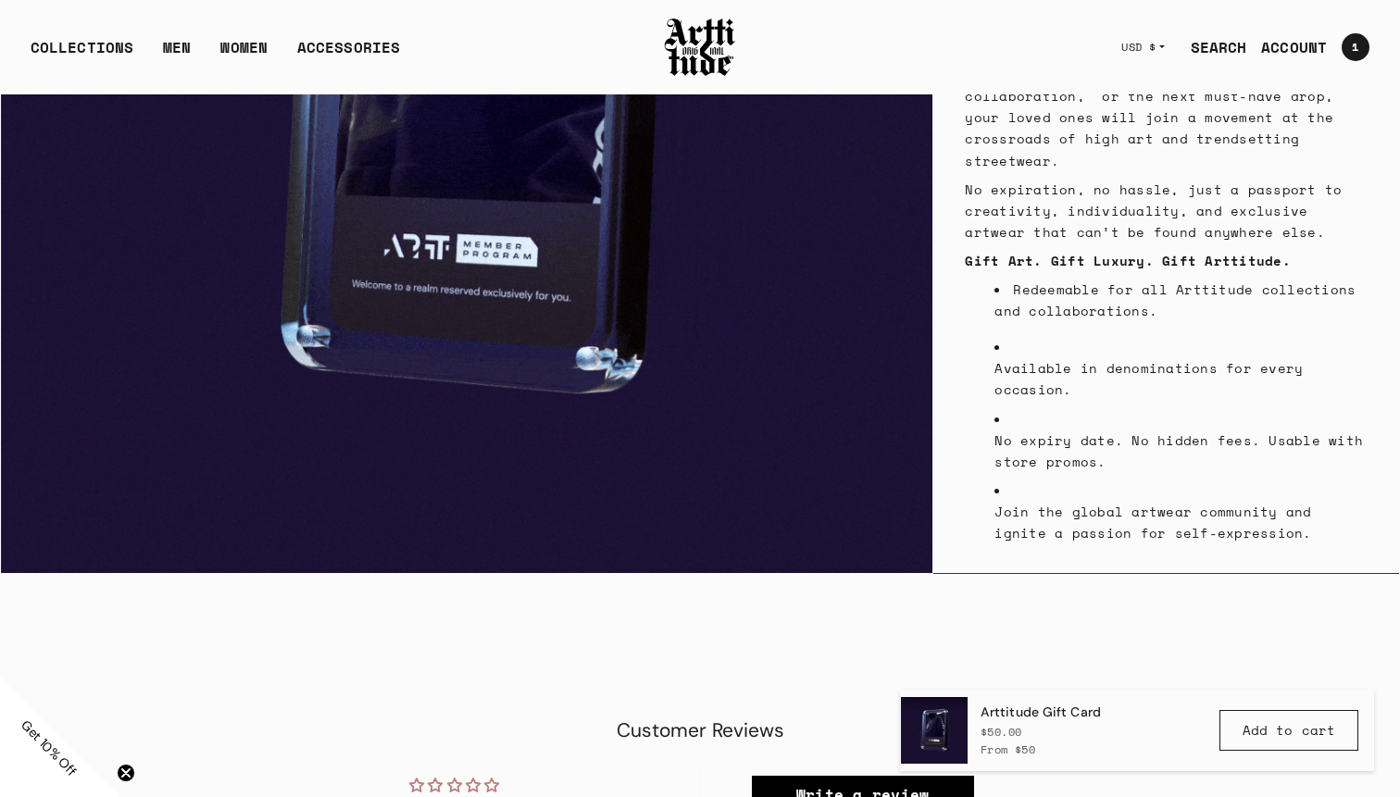
scroll to position [683, 0]
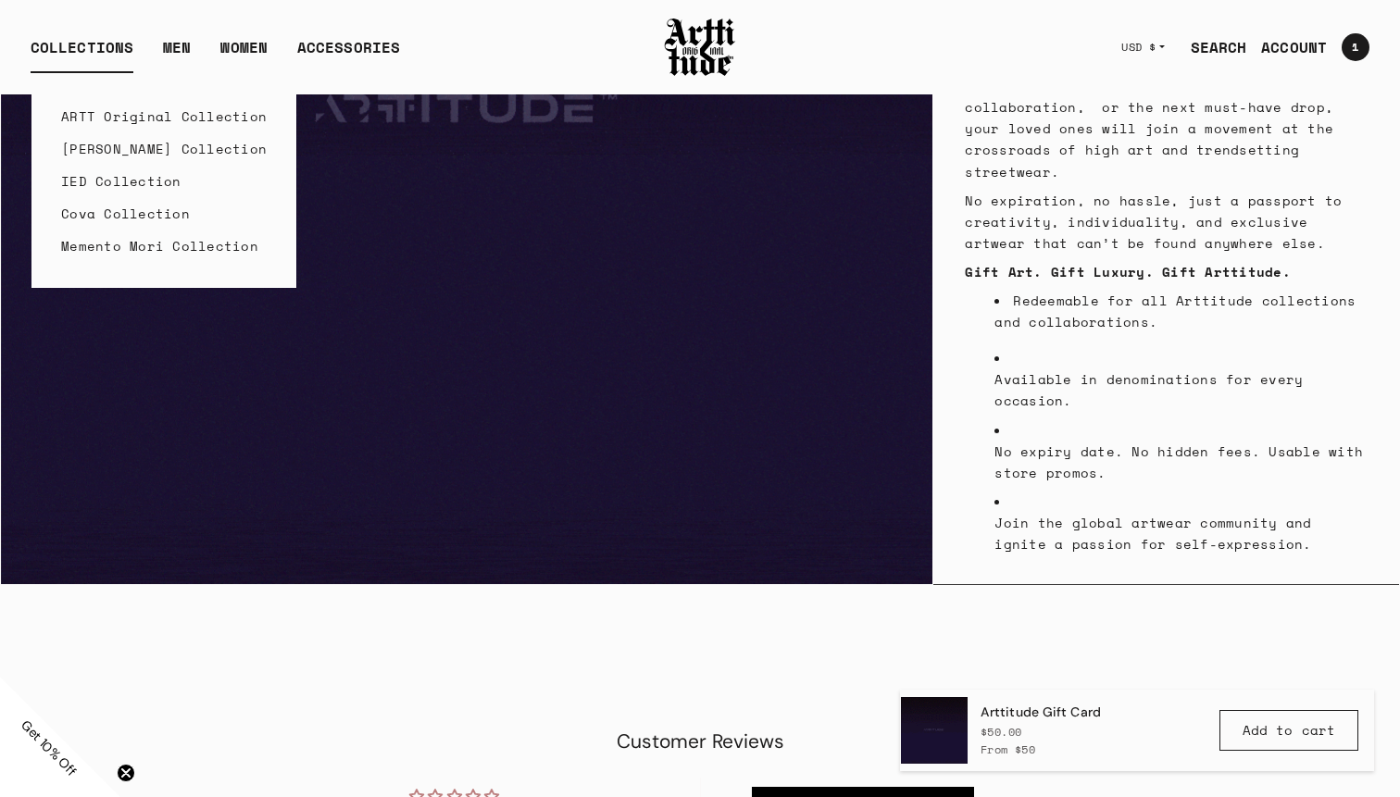
click at [119, 177] on link "IED Collection" at bounding box center [164, 181] width 206 height 32
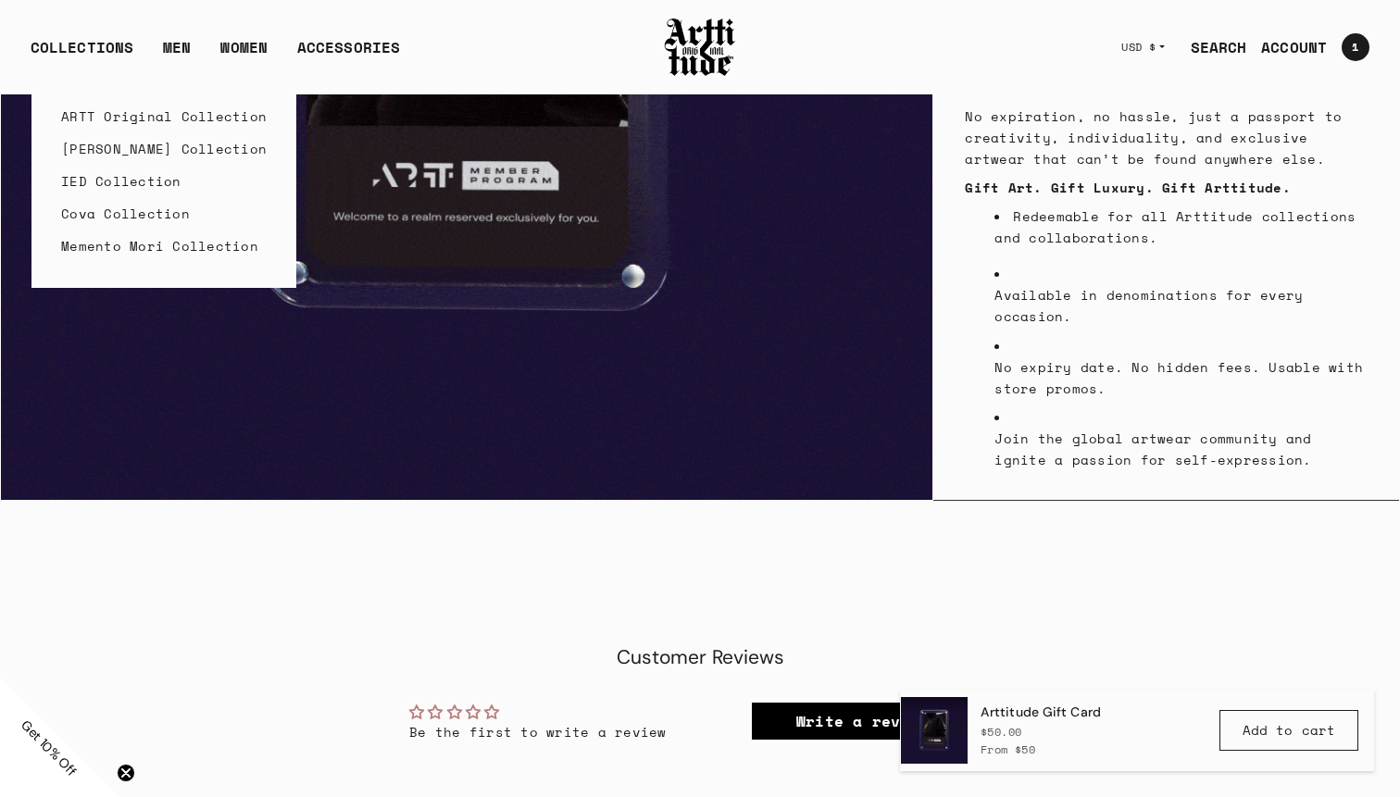
scroll to position [771, 0]
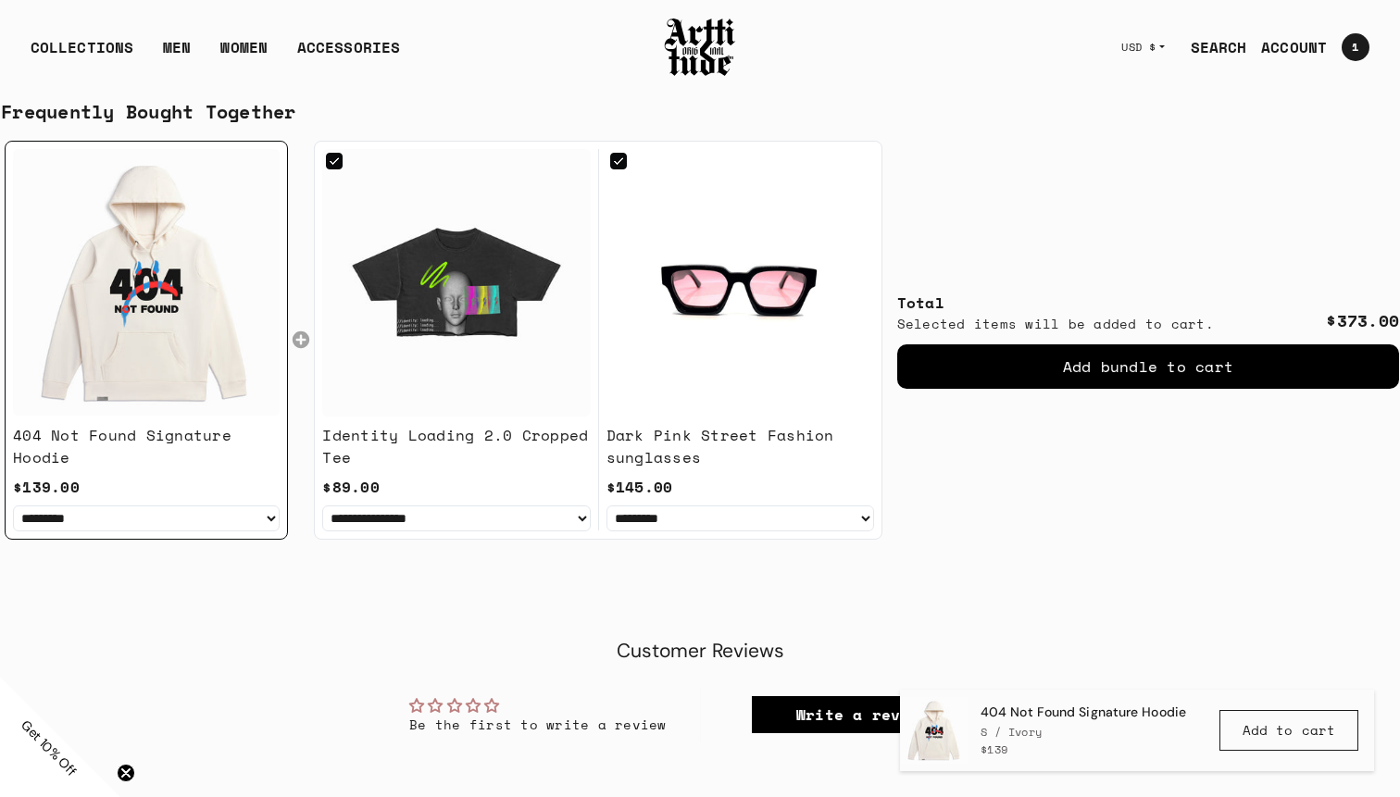
scroll to position [1593, 0]
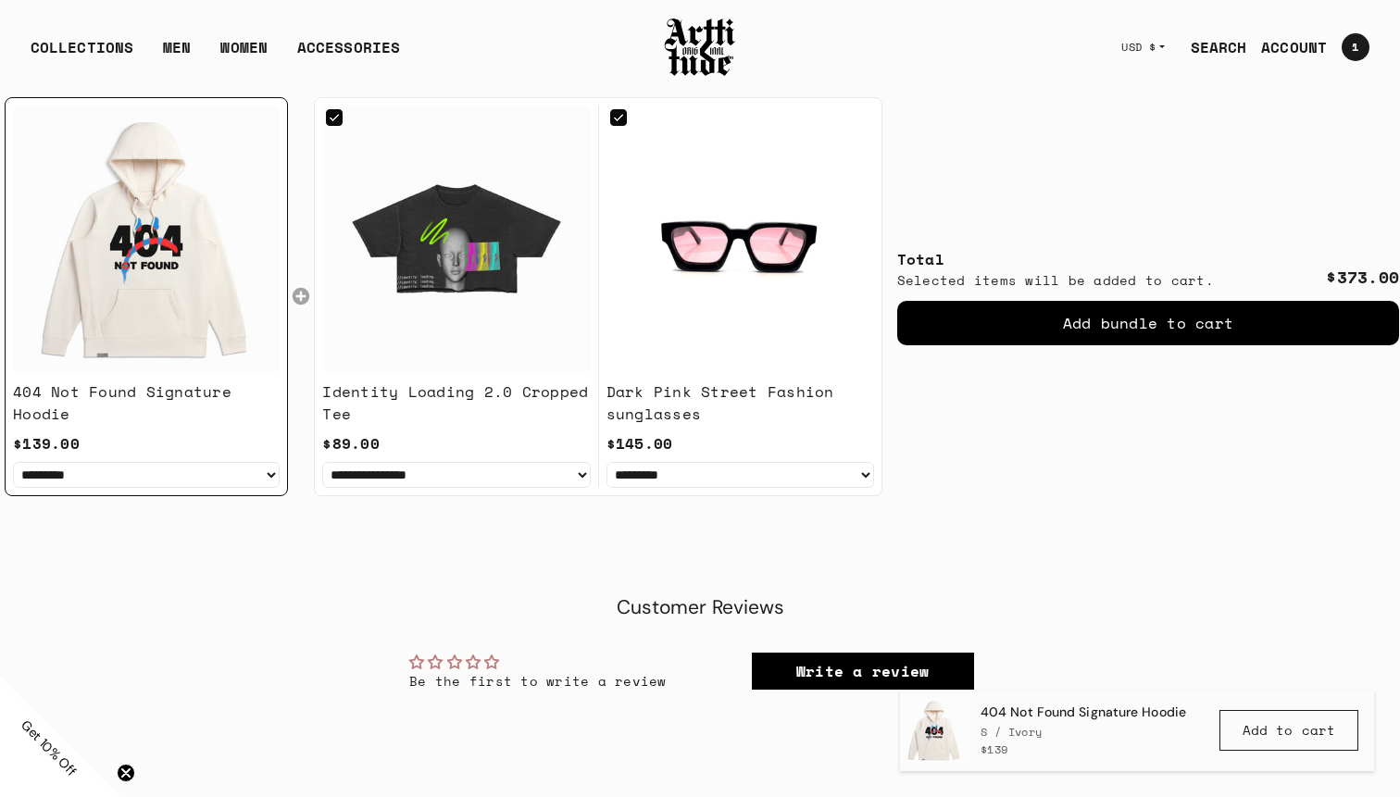
click at [256, 541] on main "404 Not Found Signature Hoodie Home Women Open featured media in gallery view 4…" at bounding box center [700, 153] width 1398 height 3305
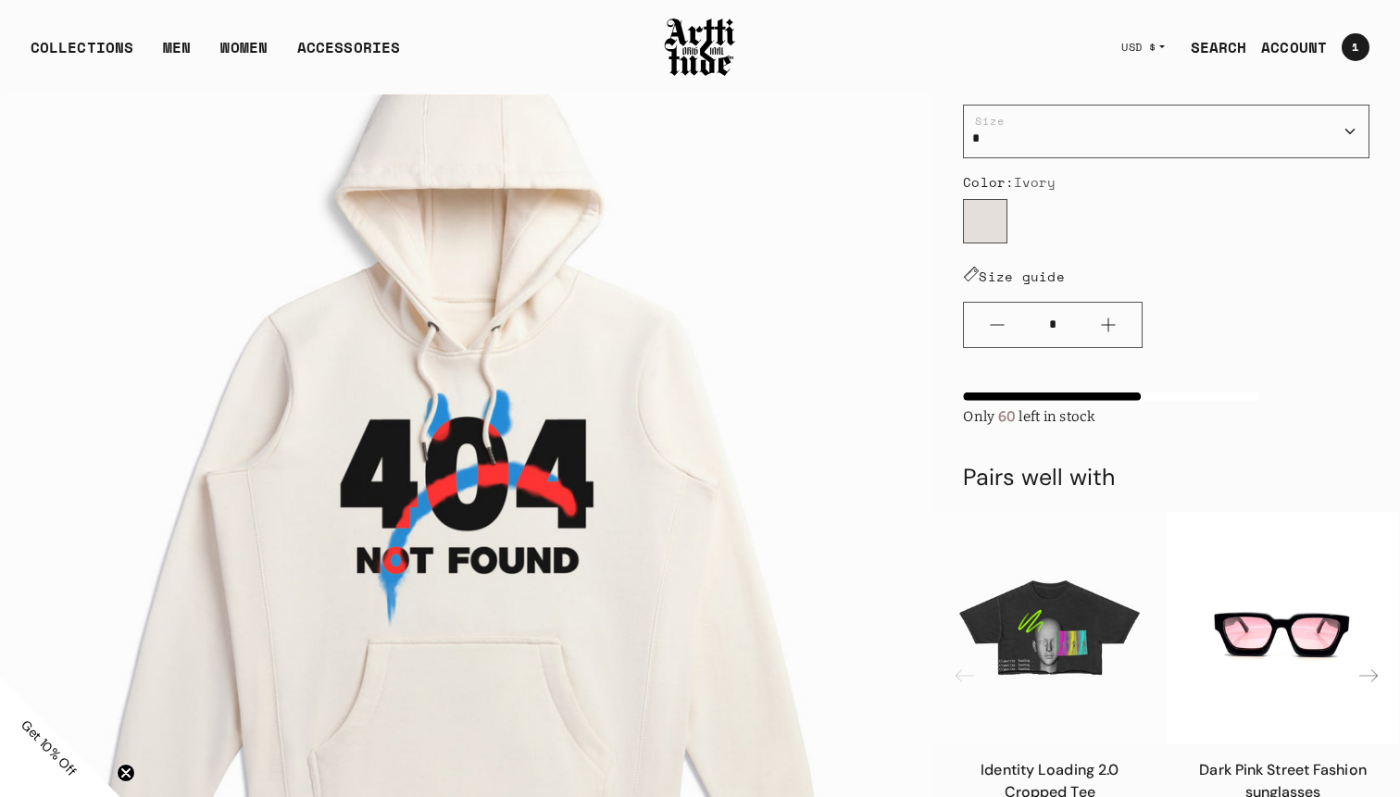
scroll to position [213, 0]
click at [229, 117] on link "T-Shirts" at bounding box center [241, 116] width 94 height 32
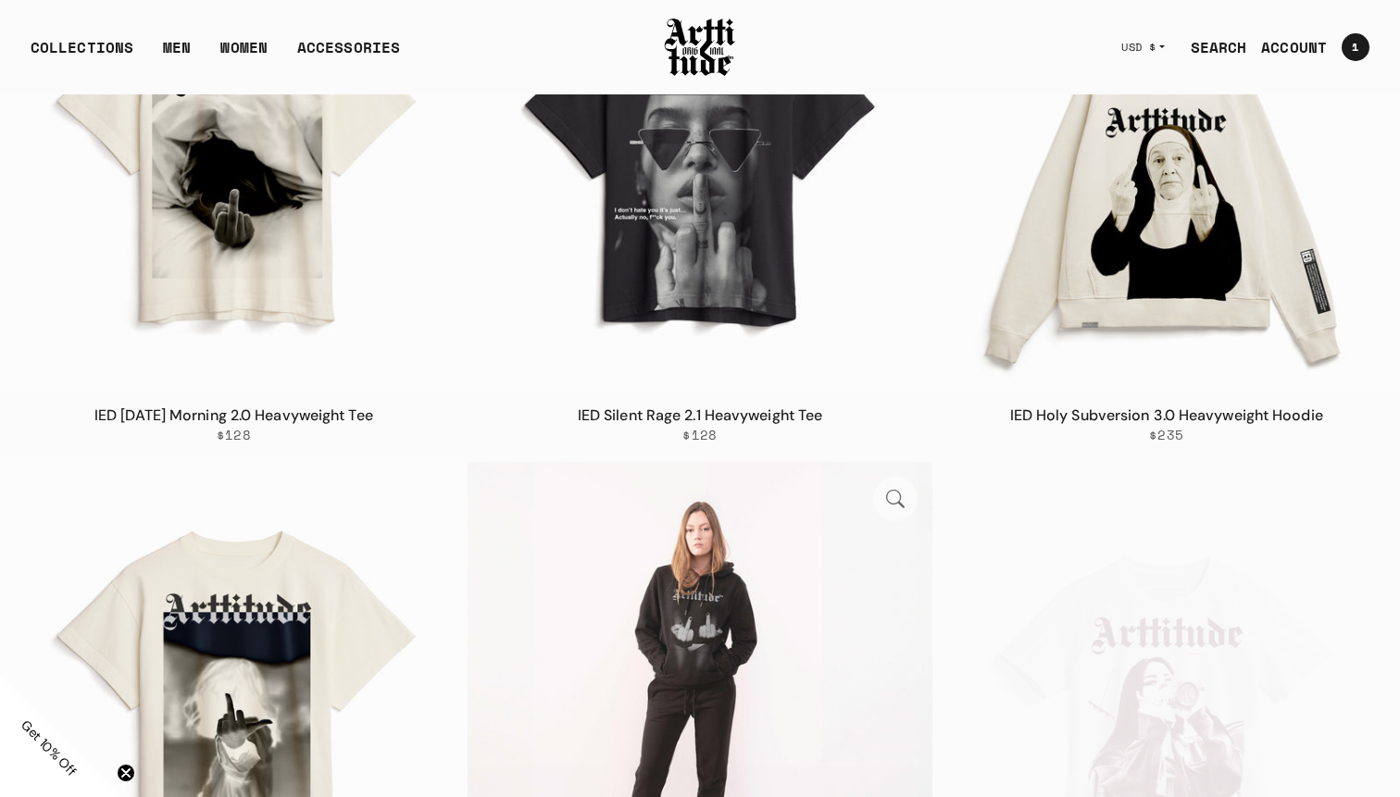
scroll to position [401, 0]
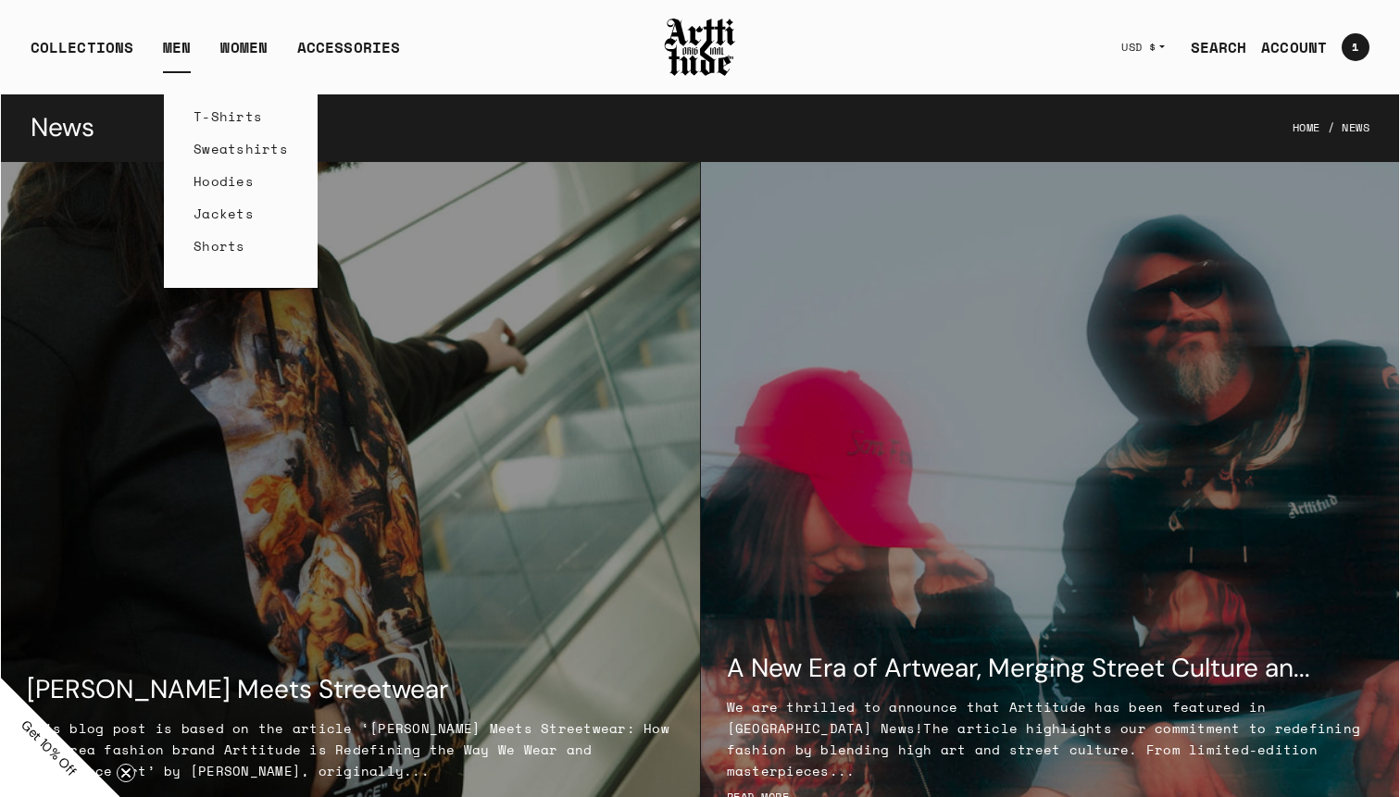
click at [217, 183] on link "Hoodies" at bounding box center [241, 181] width 94 height 32
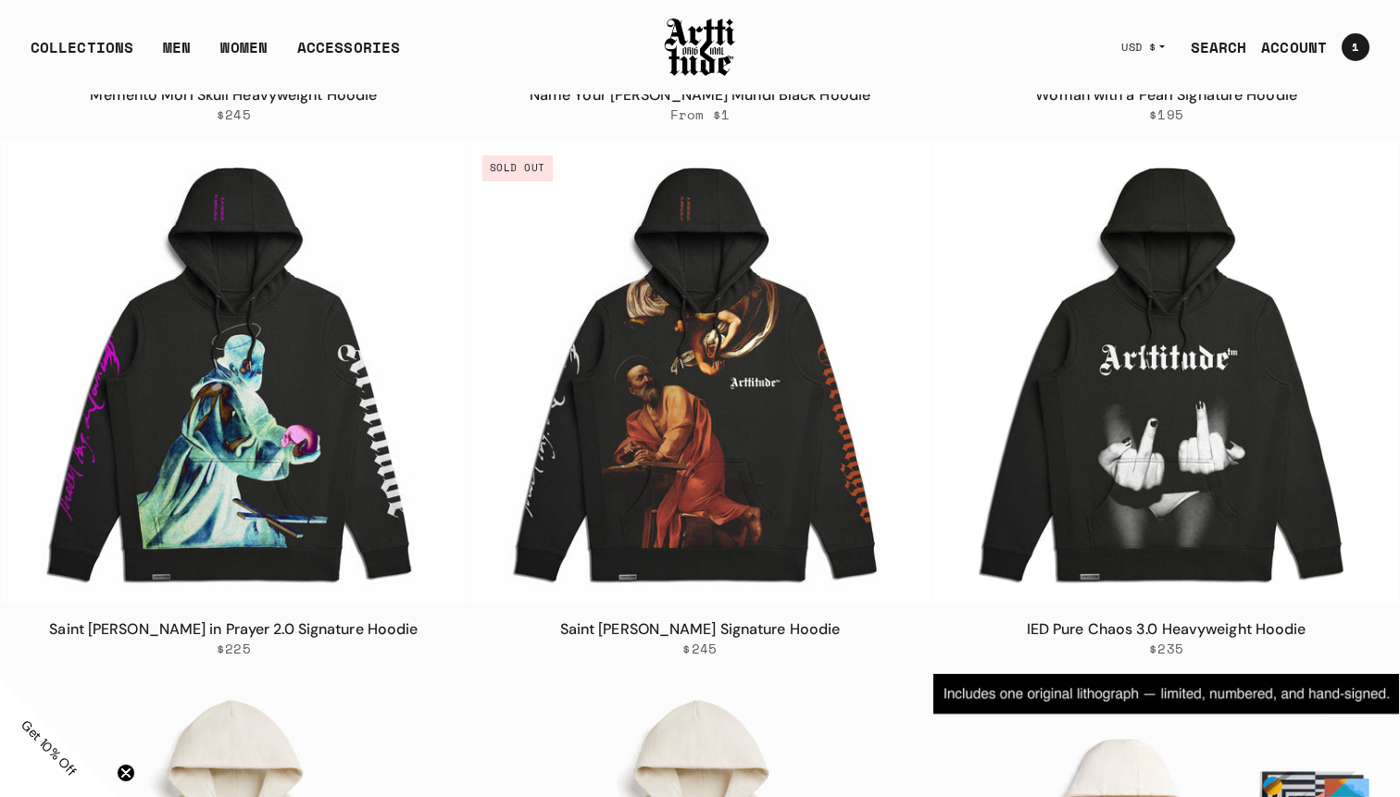
scroll to position [669, 0]
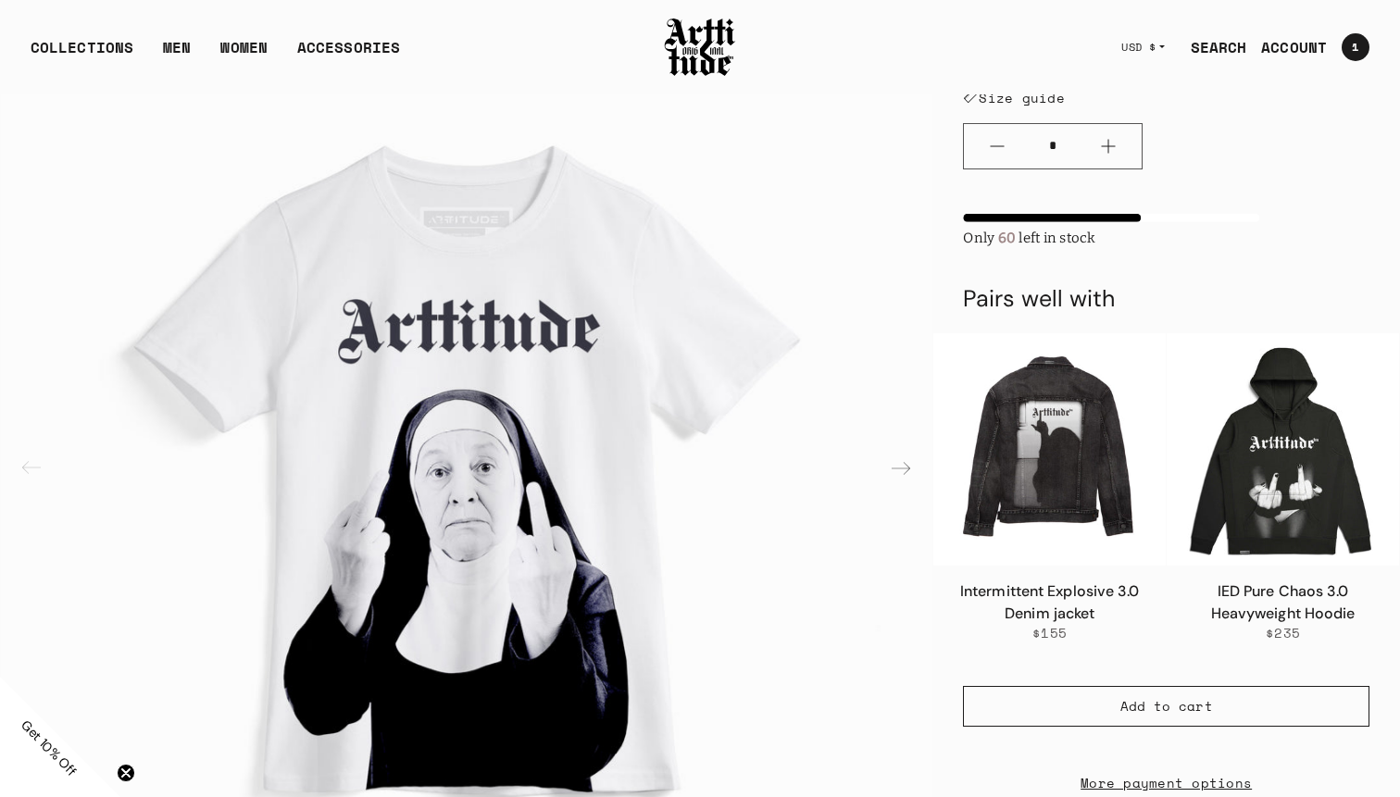
scroll to position [368, 0]
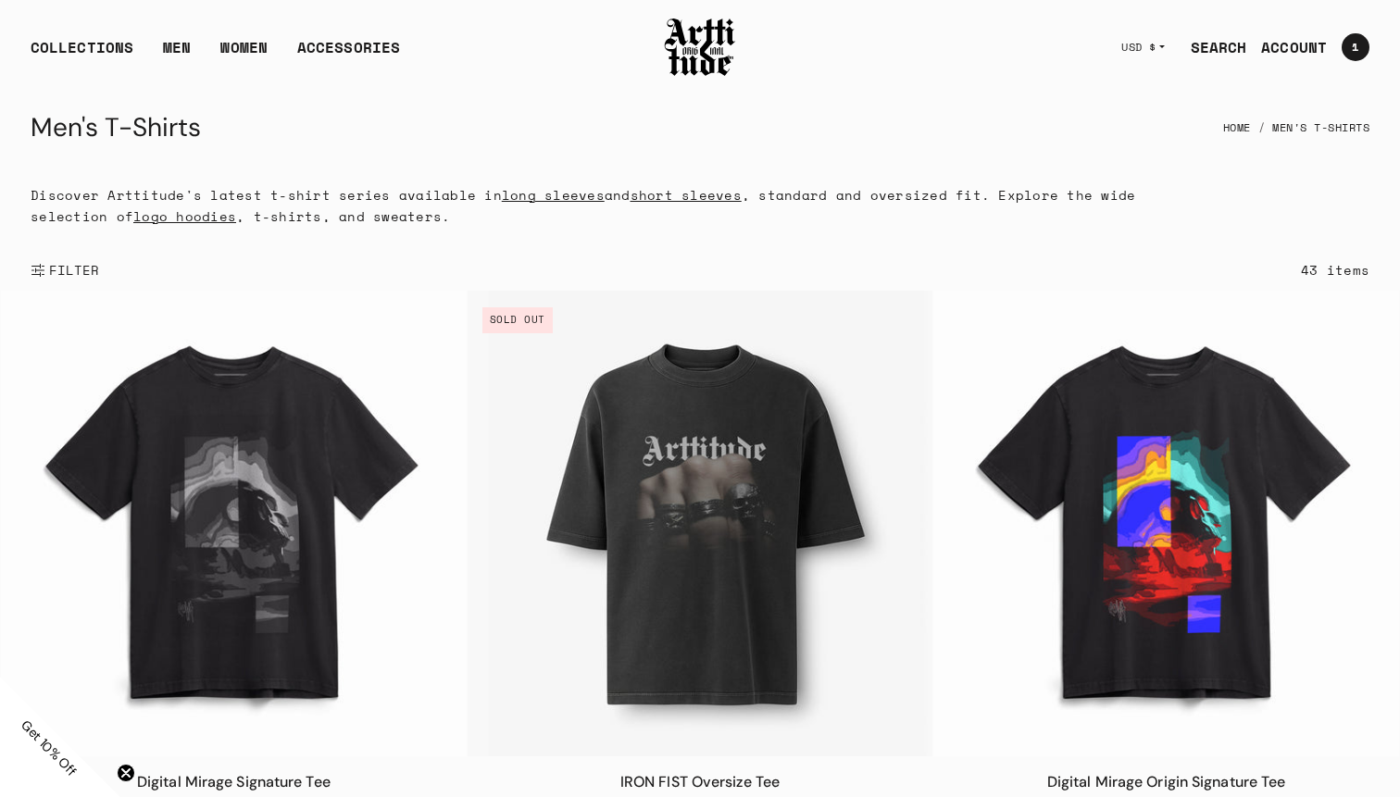
click at [706, 44] on img at bounding box center [700, 47] width 74 height 63
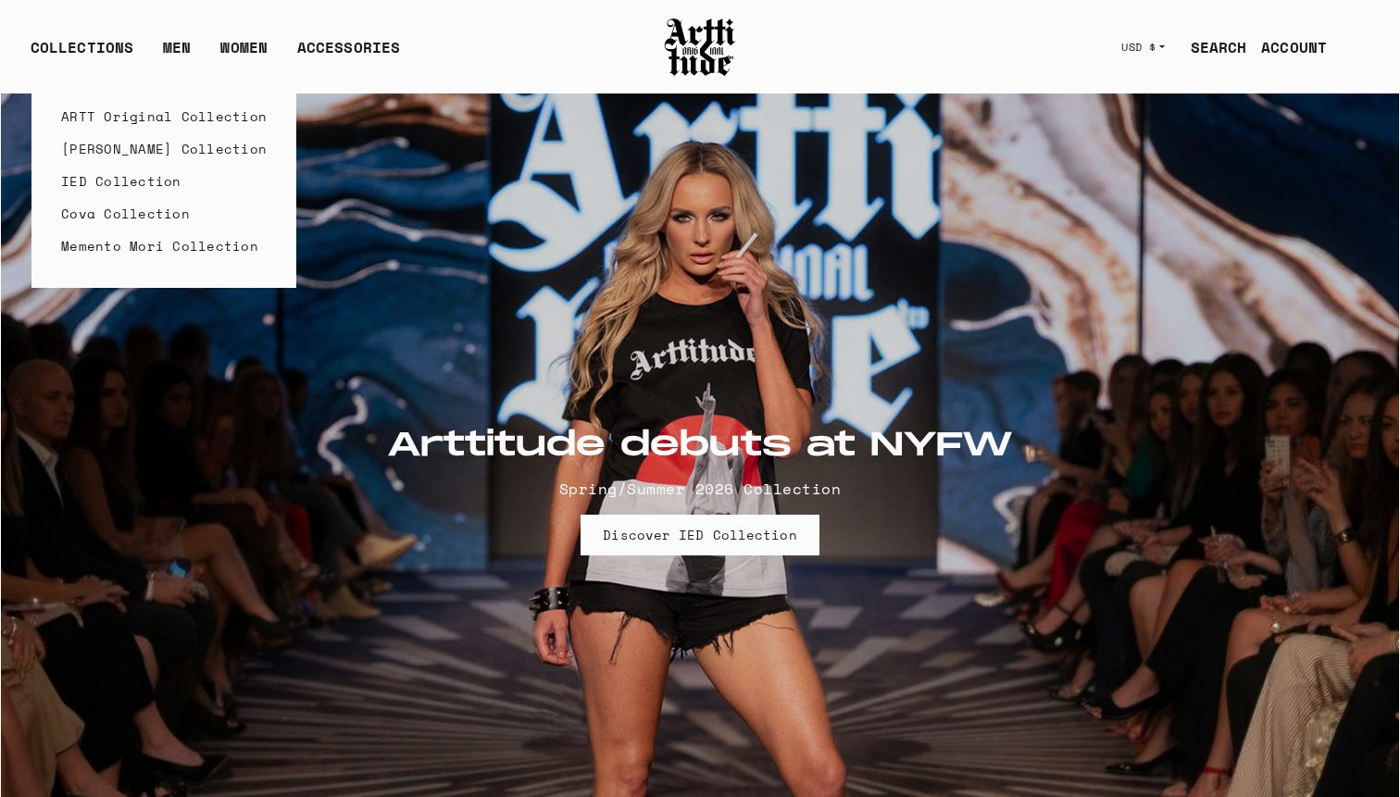
click at [115, 55] on div "COLLECTIONS" at bounding box center [82, 54] width 103 height 37
click at [151, 181] on link "IED Collection" at bounding box center [164, 181] width 206 height 32
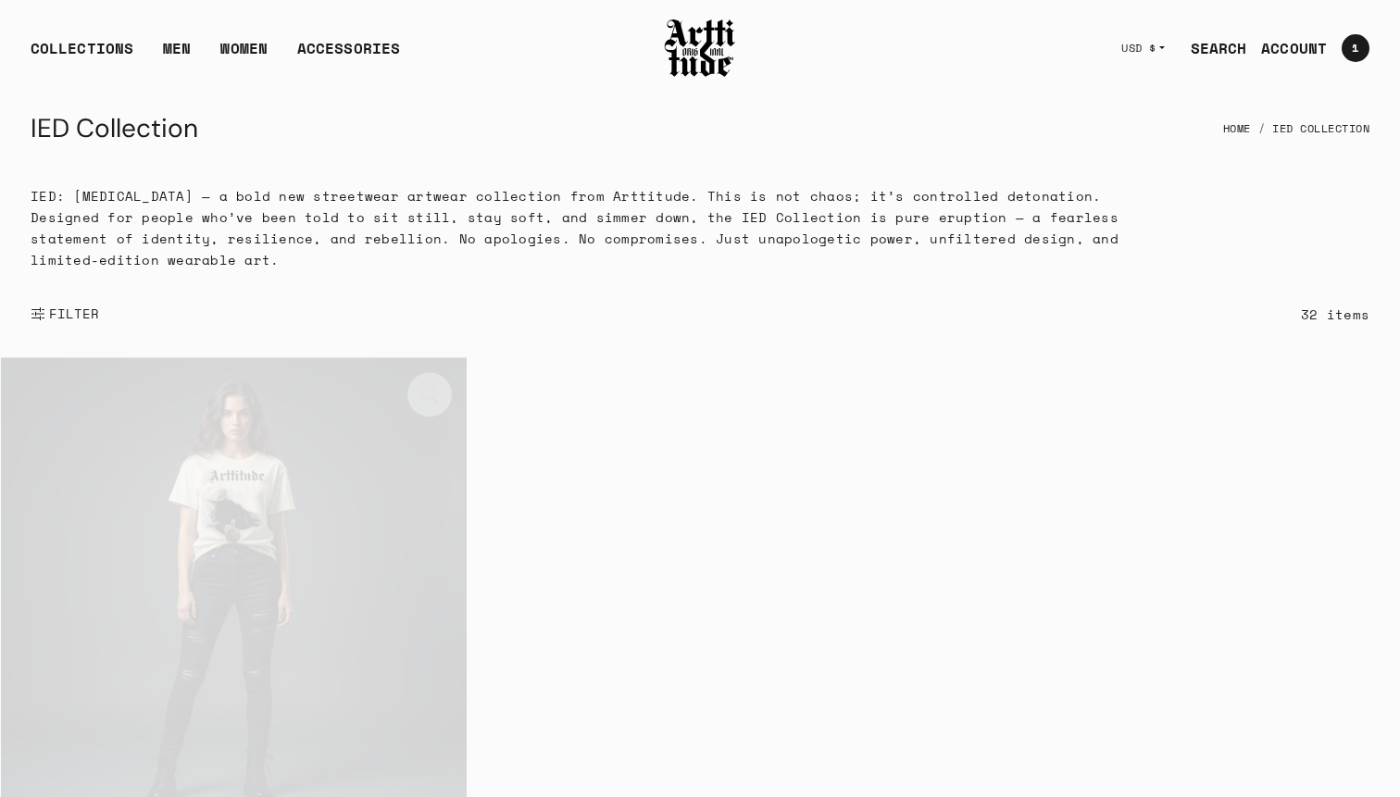
scroll to position [281, 0]
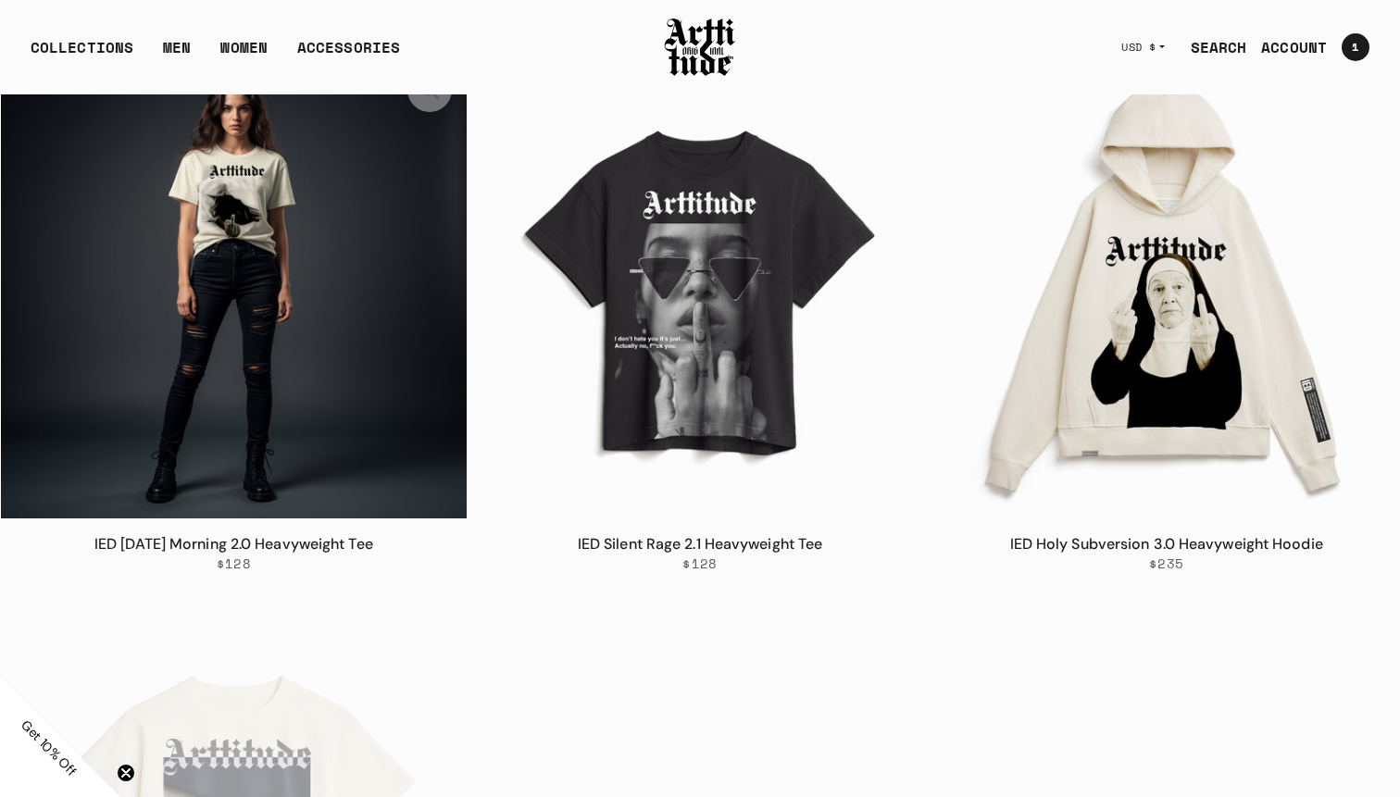
click at [258, 356] on img at bounding box center [234, 286] width 466 height 466
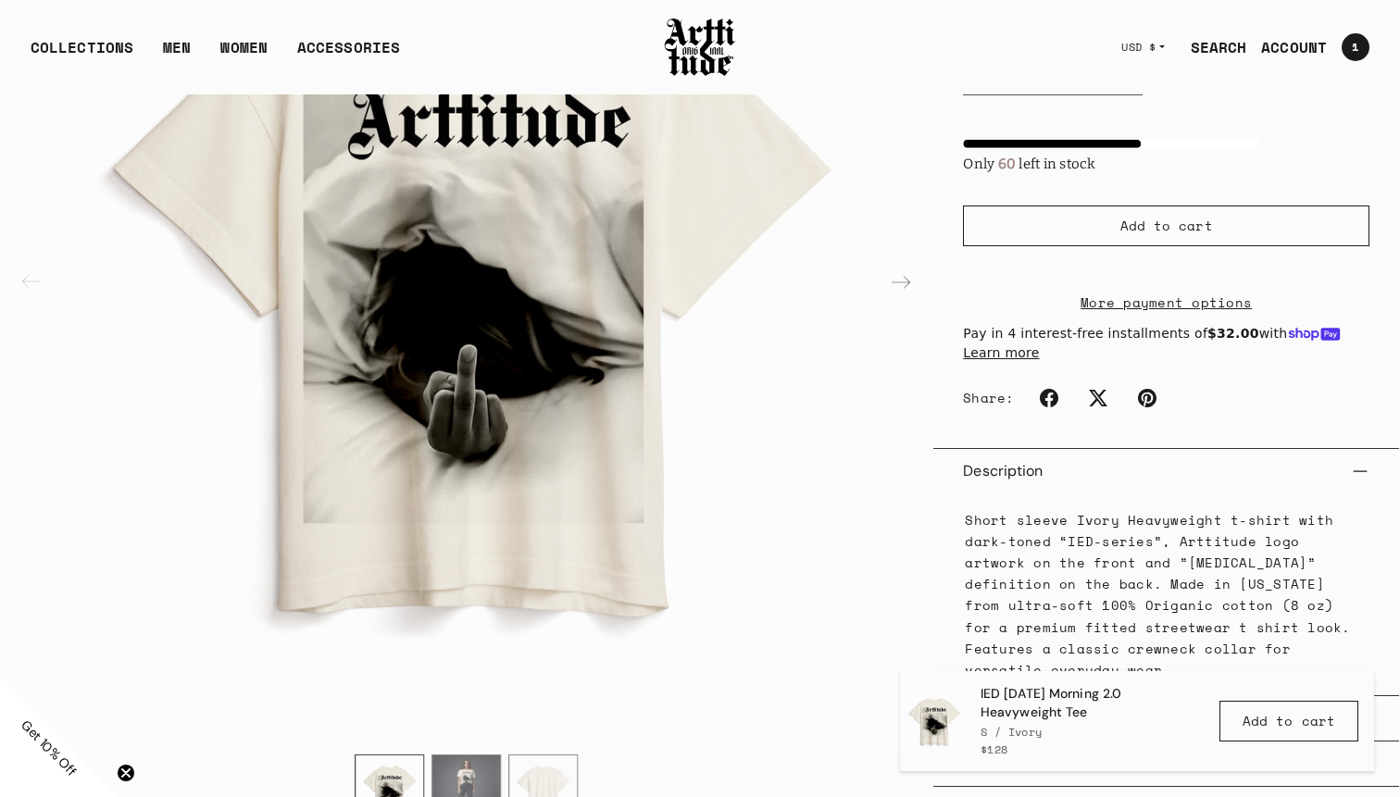
scroll to position [433, 0]
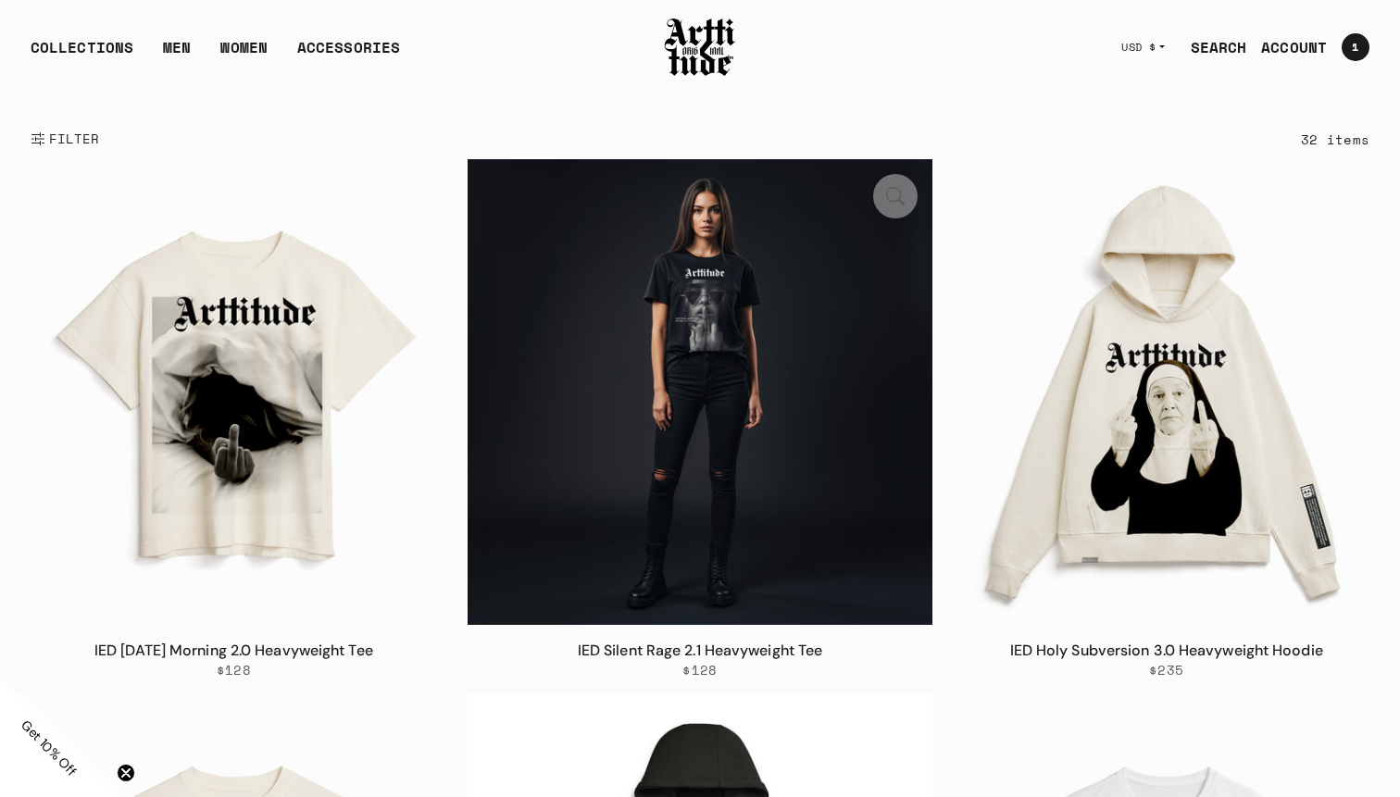
scroll to position [150, 0]
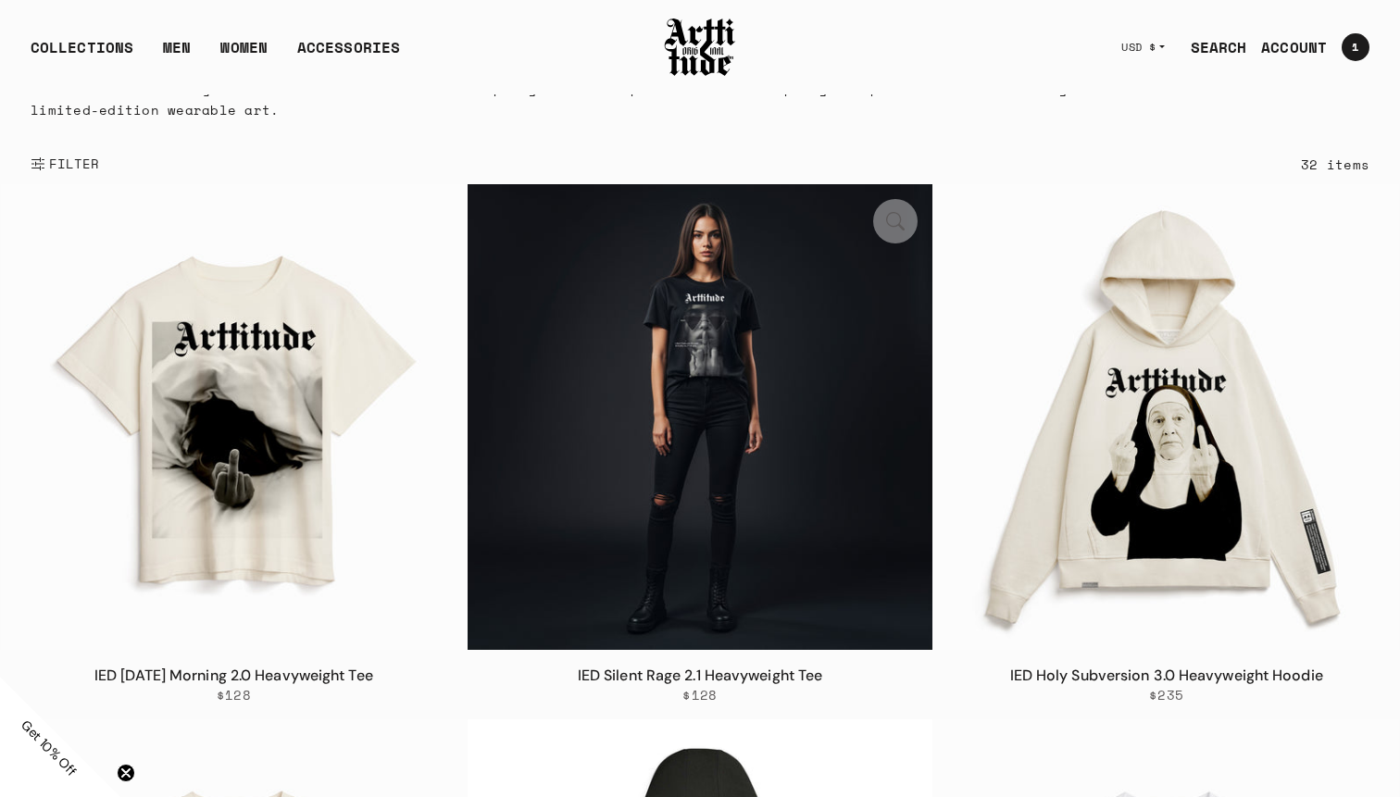
click at [709, 369] on img at bounding box center [701, 417] width 466 height 466
